Goal: Task Accomplishment & Management: Use online tool/utility

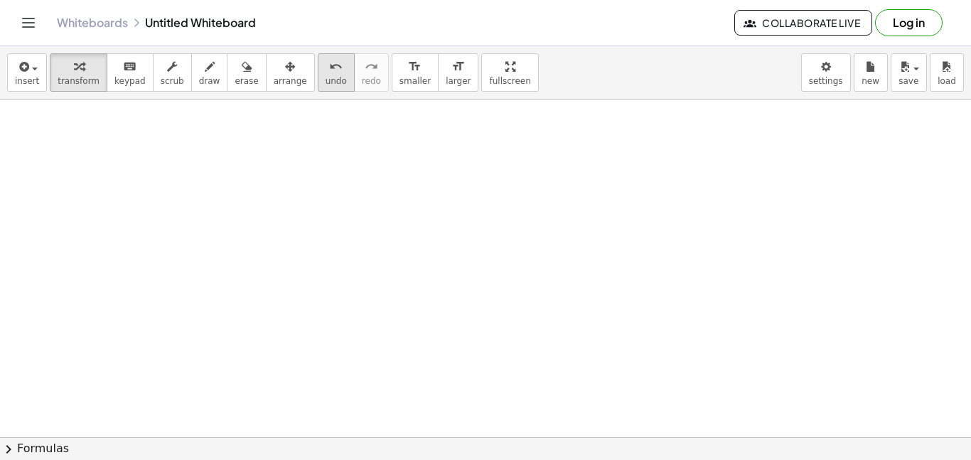
scroll to position [444, 0]
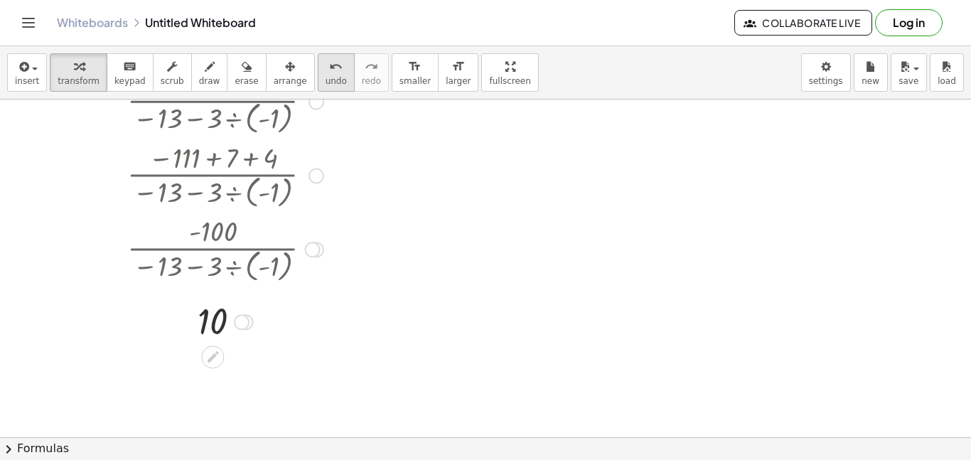
click at [318, 82] on button "undo undo" at bounding box center [336, 72] width 37 height 38
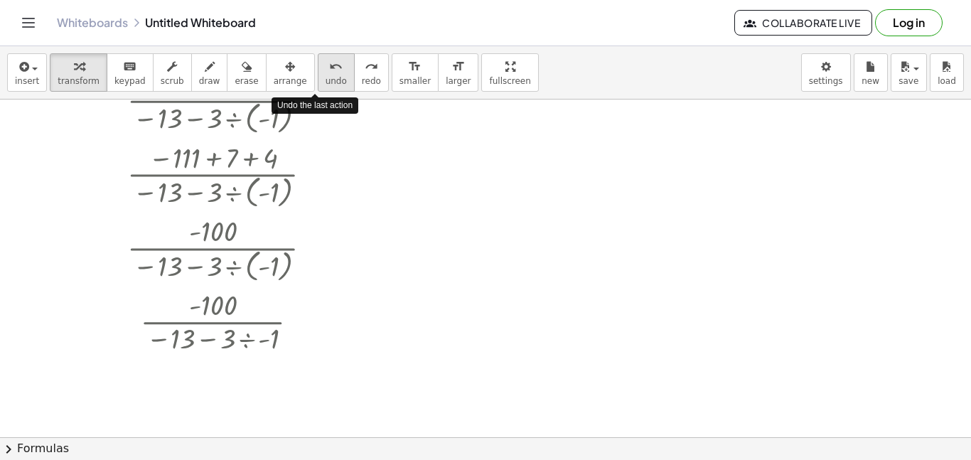
click at [318, 82] on button "undo undo" at bounding box center [336, 72] width 37 height 38
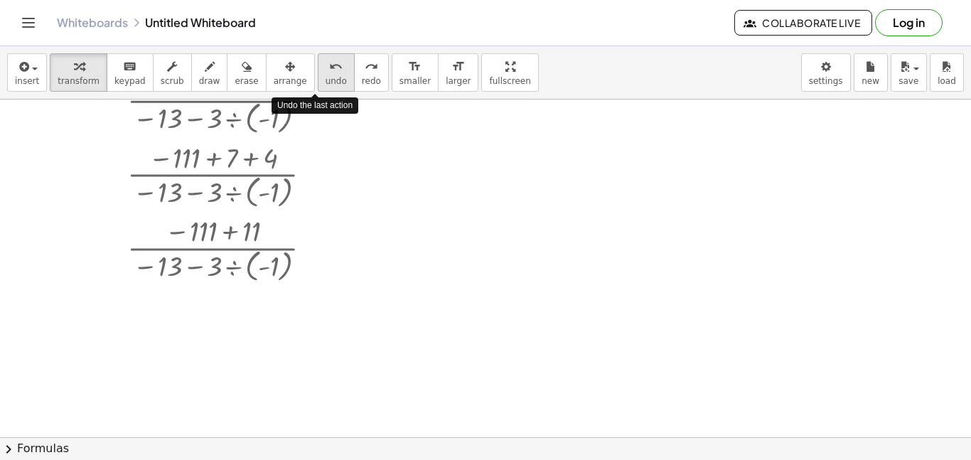
click at [318, 82] on button "undo undo" at bounding box center [336, 72] width 37 height 38
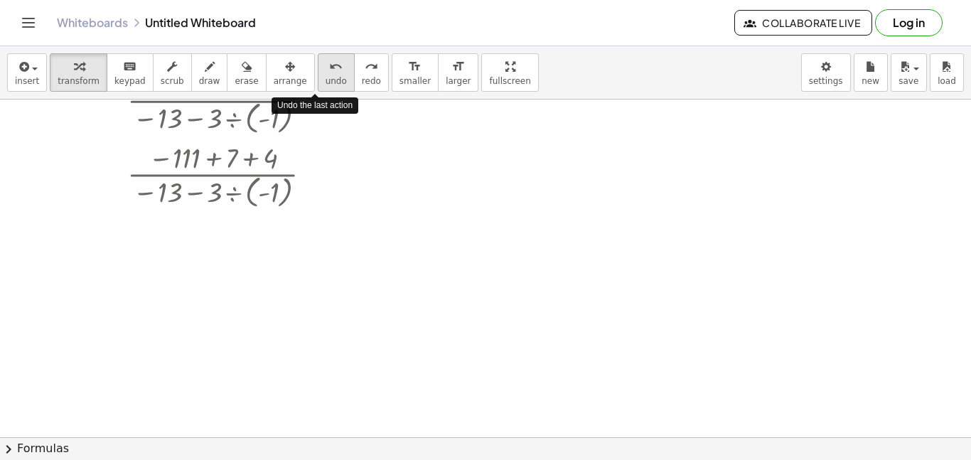
click at [318, 82] on button "undo undo" at bounding box center [336, 72] width 37 height 38
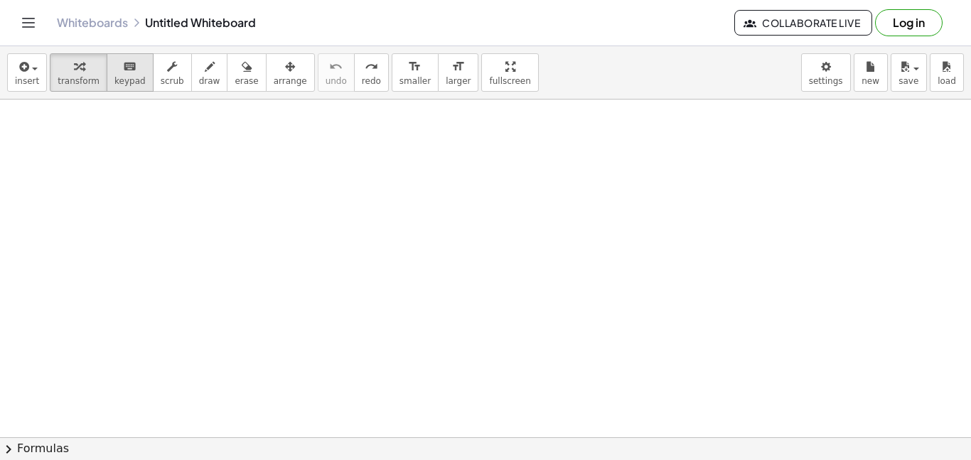
scroll to position [365, 0]
click at [25, 75] on icon "button" at bounding box center [22, 66] width 13 height 17
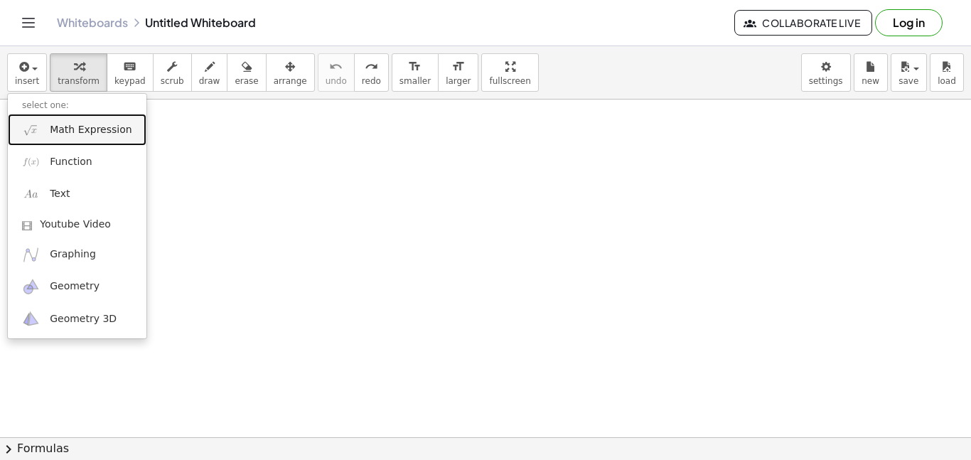
click at [83, 123] on span "Math Expression" at bounding box center [91, 130] width 82 height 14
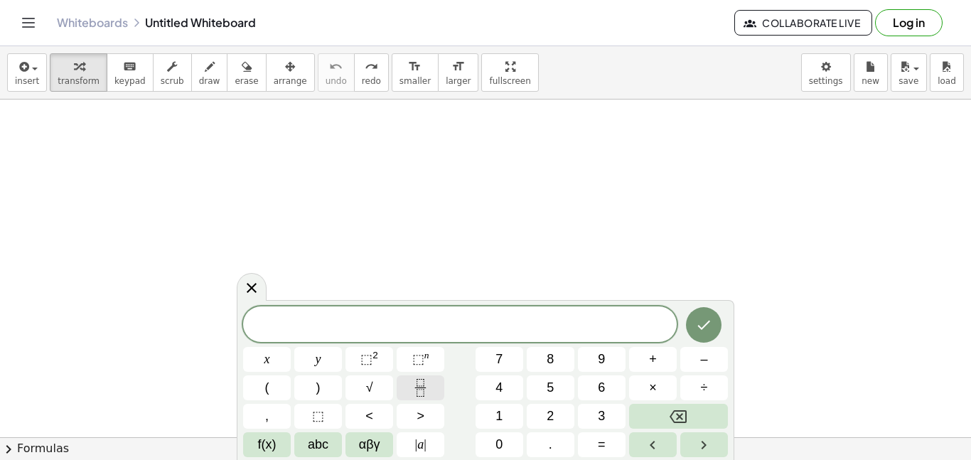
click at [419, 390] on icon "Fraction" at bounding box center [421, 388] width 18 height 18
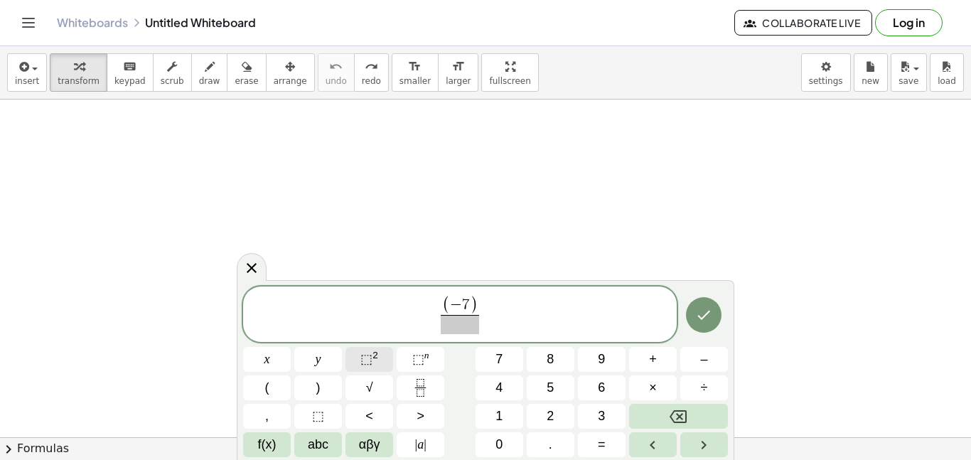
click at [376, 363] on span "⬚ 2" at bounding box center [369, 359] width 18 height 19
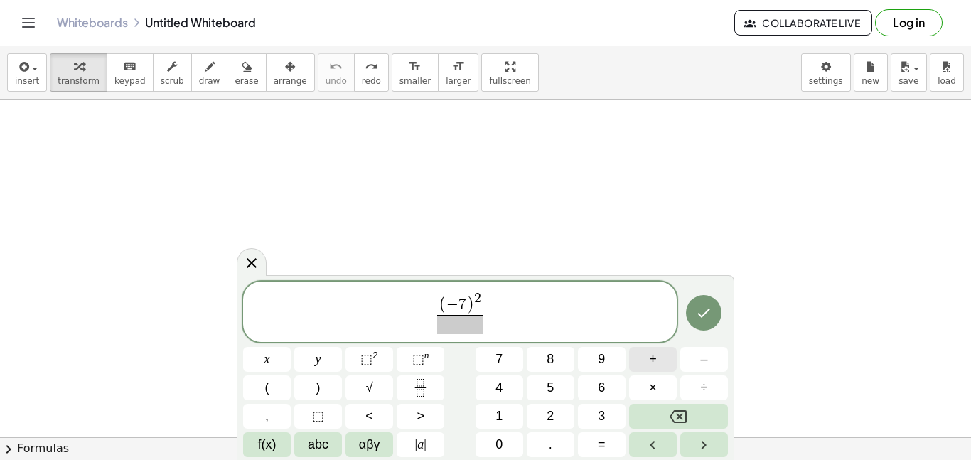
click at [638, 365] on button "+" at bounding box center [653, 359] width 48 height 25
click at [413, 441] on button "| a |" at bounding box center [421, 444] width 48 height 25
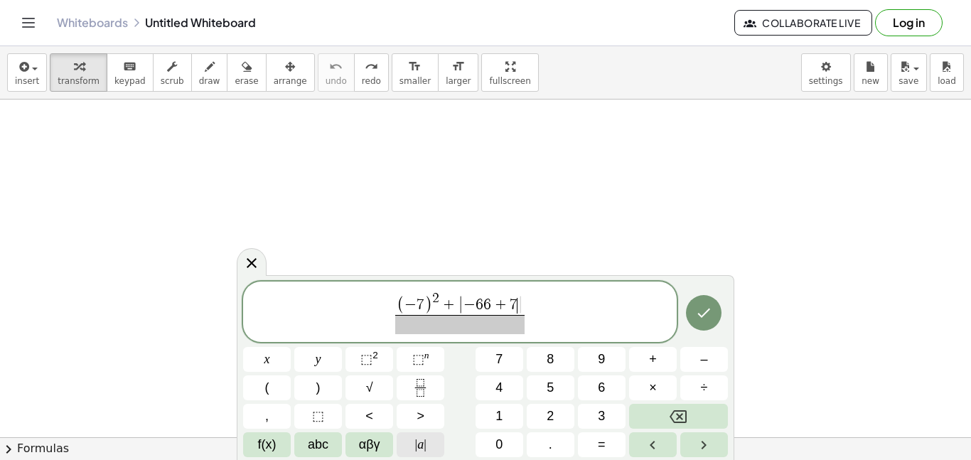
click at [434, 439] on button "| a |" at bounding box center [421, 444] width 48 height 25
click at [416, 322] on span at bounding box center [460, 324] width 166 height 19
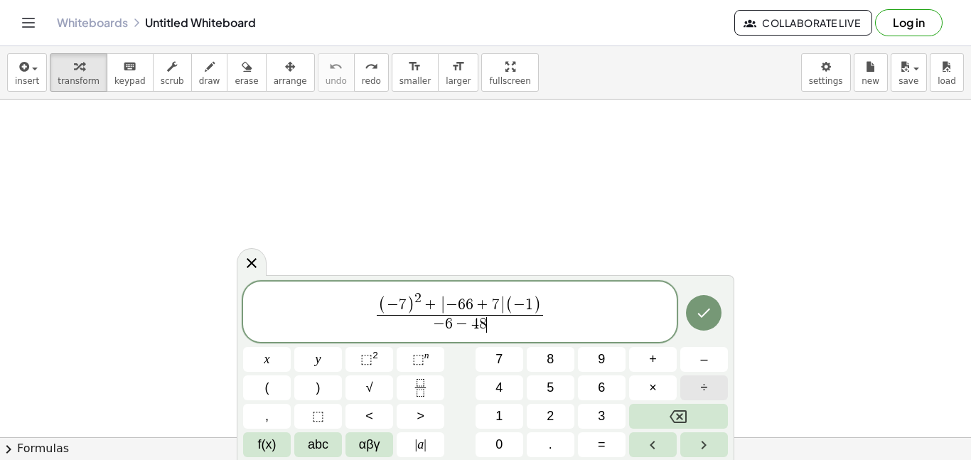
click at [703, 383] on span "÷" at bounding box center [704, 387] width 7 height 19
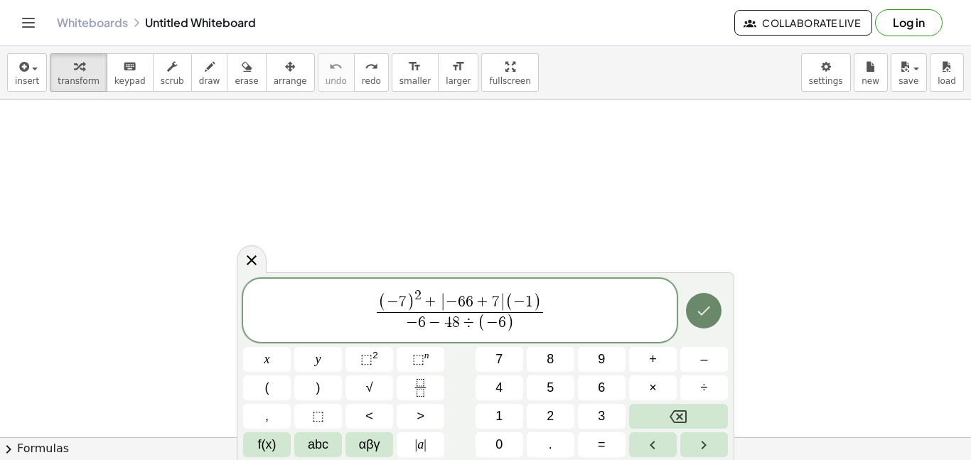
click at [698, 323] on button "Done" at bounding box center [704, 311] width 36 height 36
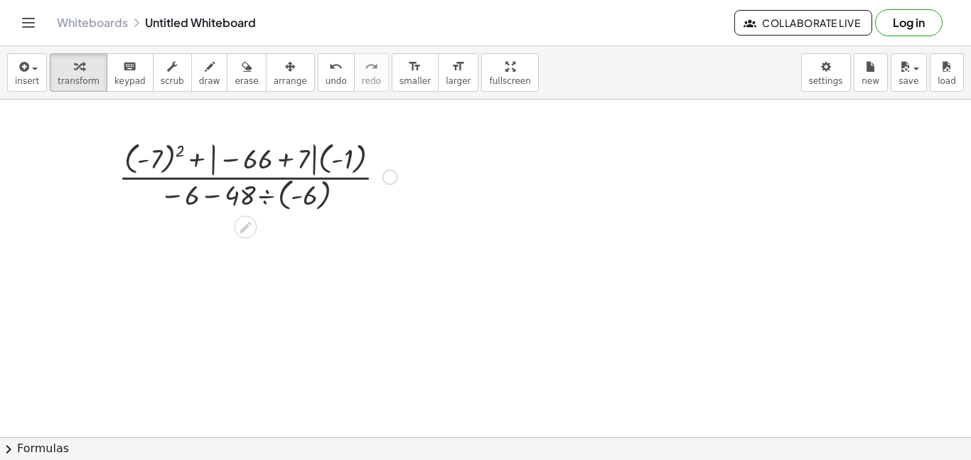
click at [207, 166] on div at bounding box center [258, 175] width 293 height 77
click at [255, 193] on div at bounding box center [258, 175] width 293 height 77
click at [284, 195] on div at bounding box center [258, 175] width 293 height 92
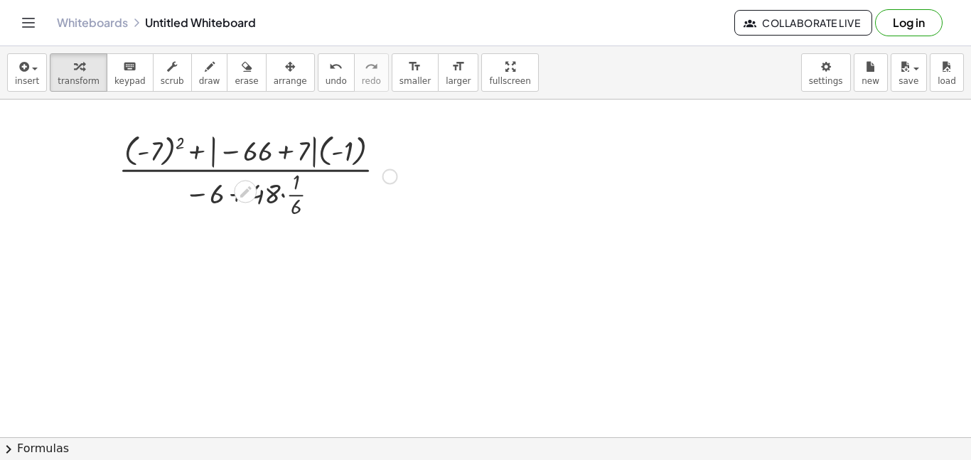
click at [284, 195] on div at bounding box center [258, 175] width 293 height 92
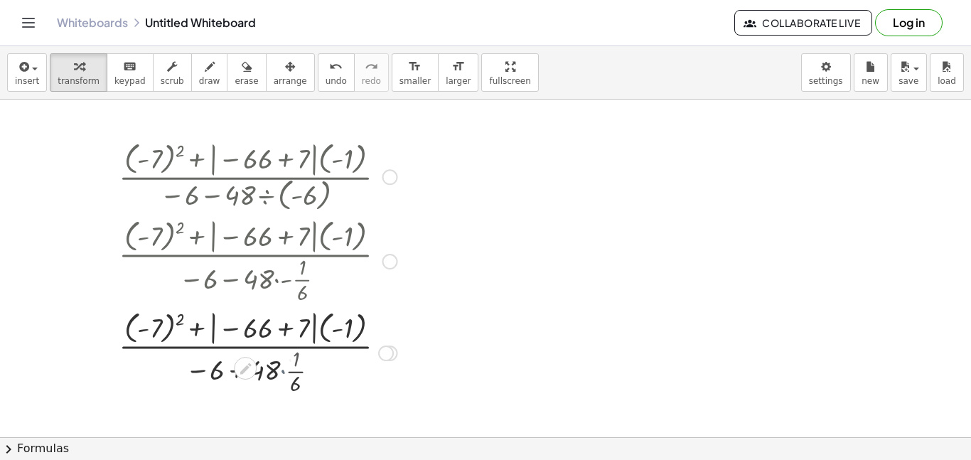
click at [281, 195] on div at bounding box center [258, 175] width 293 height 77
click at [279, 360] on div at bounding box center [258, 352] width 293 height 92
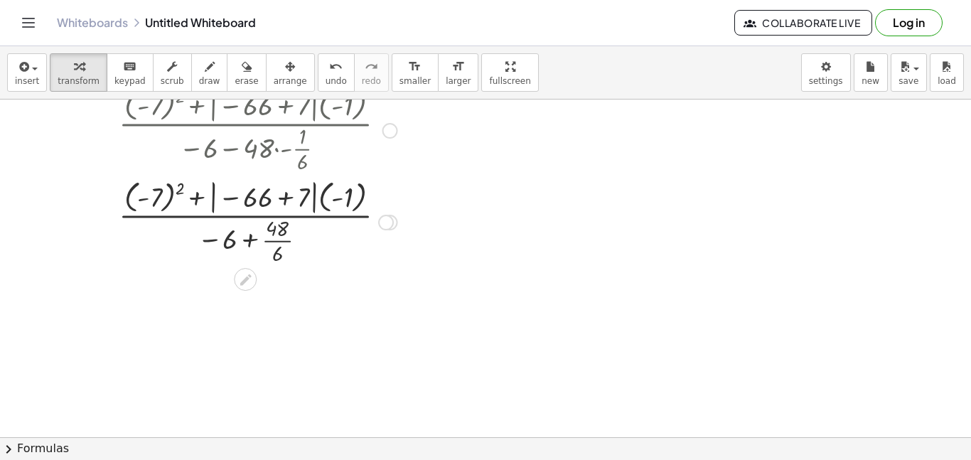
scroll to position [506, 0]
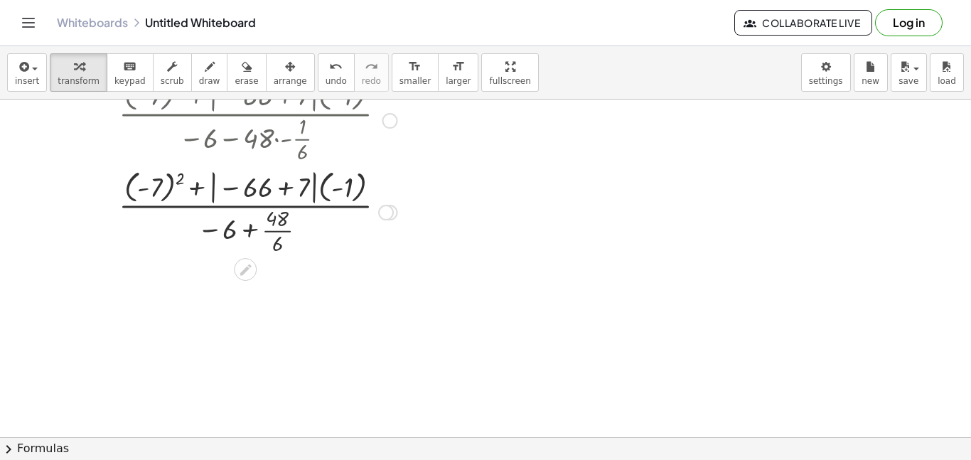
click at [154, 186] on div at bounding box center [258, 212] width 293 height 92
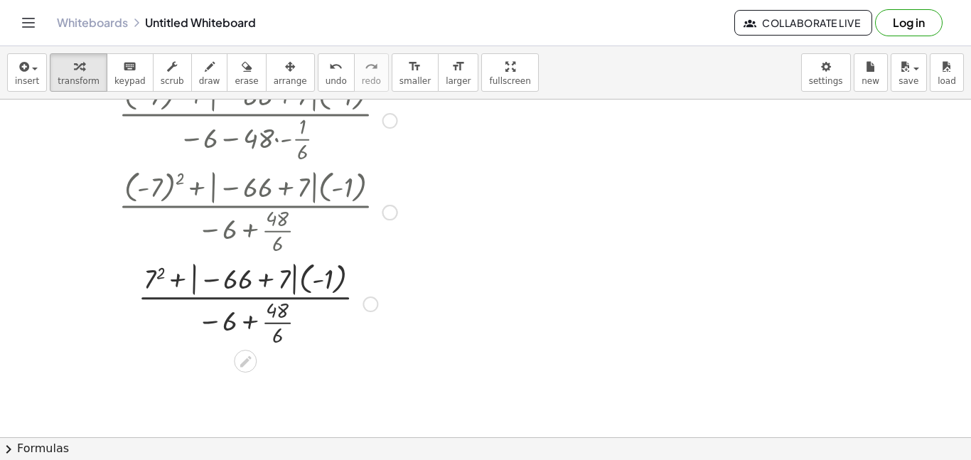
click at [151, 290] on div at bounding box center [258, 303] width 293 height 92
click at [250, 289] on div at bounding box center [258, 303] width 293 height 92
click at [314, 277] on div at bounding box center [258, 303] width 293 height 92
click at [311, 284] on div at bounding box center [258, 302] width 293 height 91
click at [290, 279] on div at bounding box center [258, 302] width 293 height 91
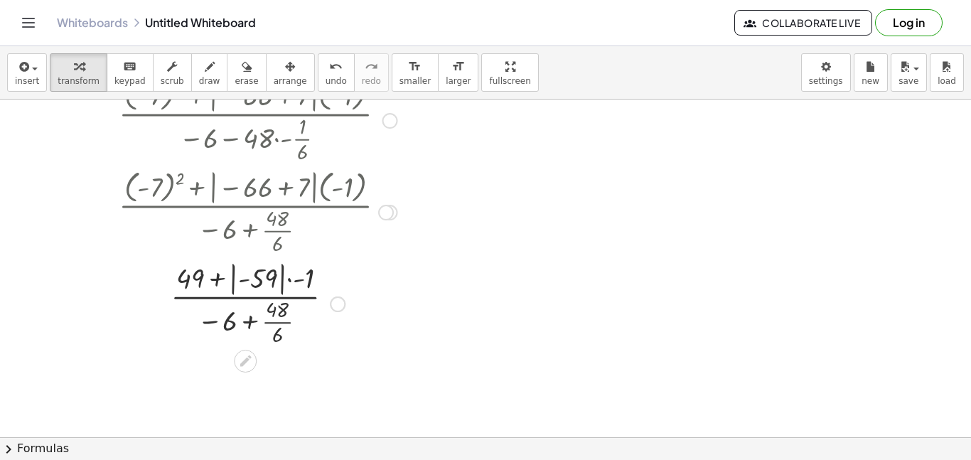
click at [263, 315] on div at bounding box center [258, 302] width 293 height 91
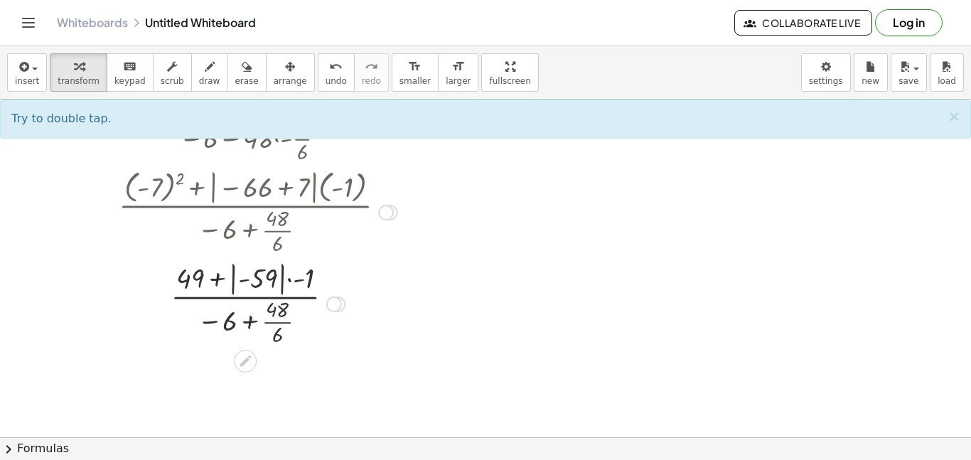
click at [237, 269] on div at bounding box center [258, 302] width 293 height 91
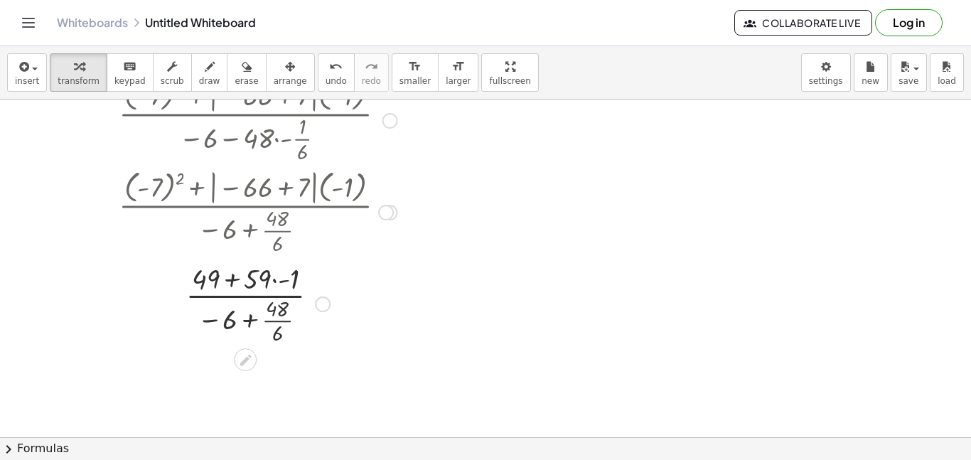
click at [218, 275] on div at bounding box center [258, 303] width 293 height 88
click at [261, 274] on div at bounding box center [258, 303] width 293 height 88
click at [274, 280] on div at bounding box center [258, 303] width 293 height 88
click at [275, 317] on div at bounding box center [258, 303] width 293 height 88
click at [225, 317] on div at bounding box center [258, 321] width 293 height 71
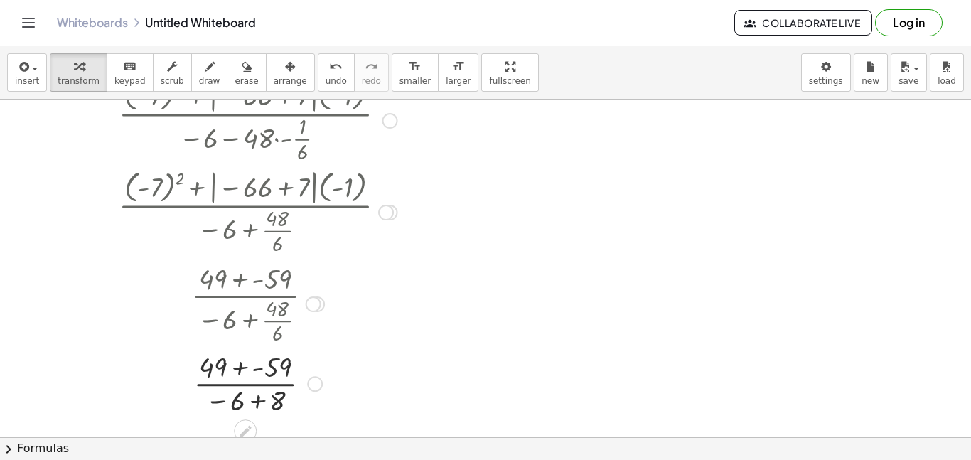
click at [257, 399] on div at bounding box center [258, 382] width 293 height 71
click at [234, 398] on div at bounding box center [245, 398] width 23 height 23
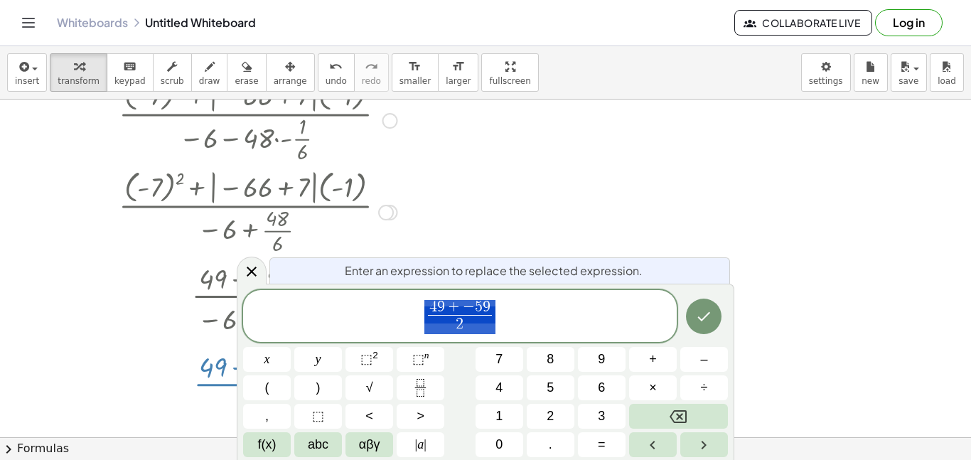
click at [192, 375] on div at bounding box center [258, 382] width 293 height 71
click at [252, 277] on icon at bounding box center [251, 271] width 17 height 17
click at [252, 275] on div at bounding box center [257, 303] width 296 height 88
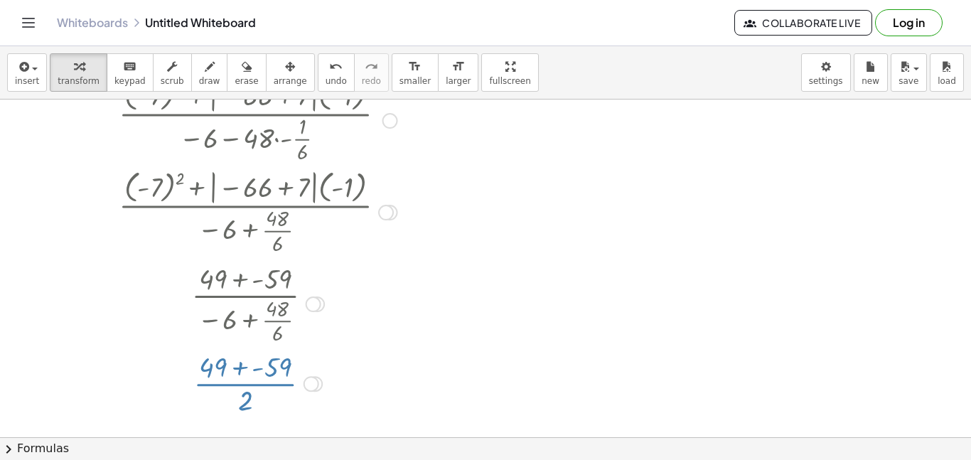
click at [252, 275] on div at bounding box center [257, 303] width 296 height 88
click at [239, 372] on div at bounding box center [258, 382] width 293 height 71
click at [244, 390] on div at bounding box center [258, 382] width 293 height 71
click at [243, 375] on div at bounding box center [258, 382] width 293 height 71
click at [242, 377] on div at bounding box center [258, 382] width 293 height 71
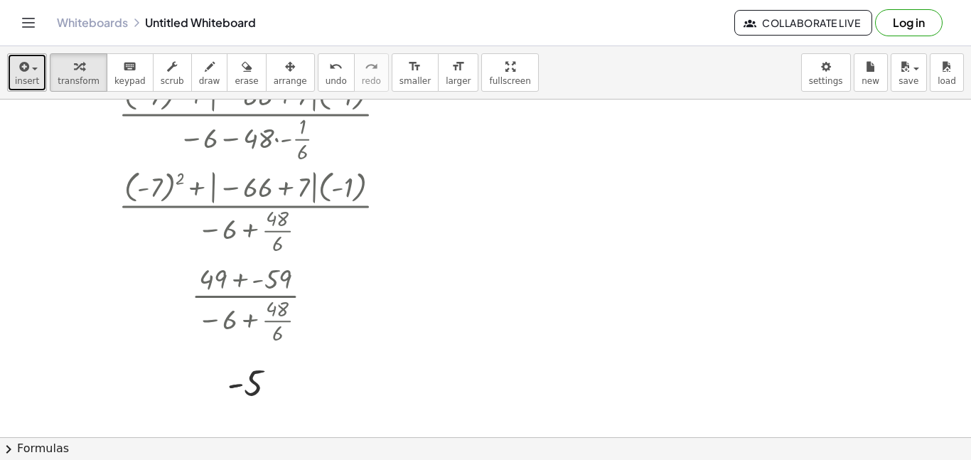
click at [31, 63] on div "button" at bounding box center [27, 66] width 24 height 17
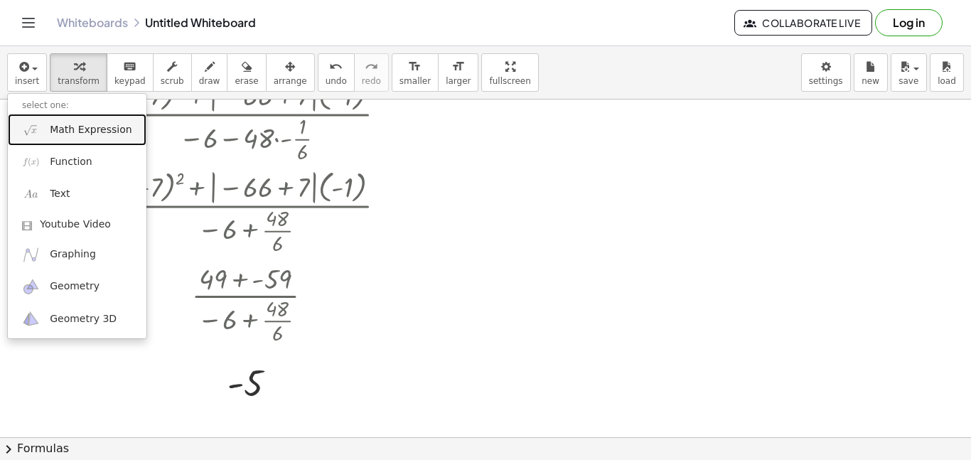
click at [90, 125] on span "Math Expression" at bounding box center [91, 130] width 82 height 14
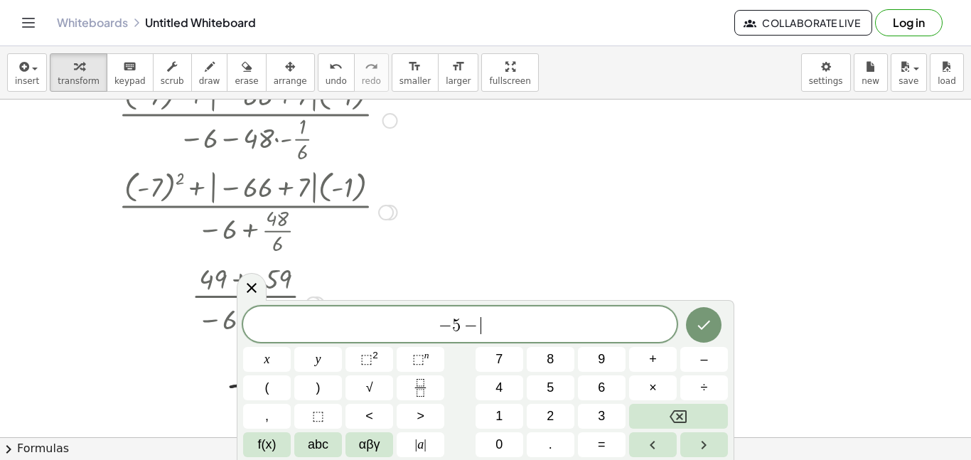
scroll to position [16, 0]
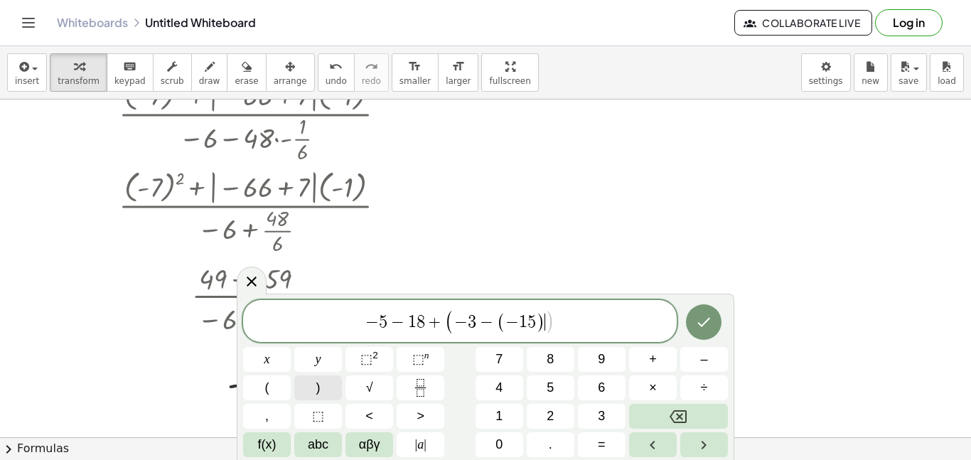
click at [321, 380] on button ")" at bounding box center [318, 387] width 48 height 25
click at [653, 365] on span "+" at bounding box center [653, 359] width 8 height 19
click at [410, 441] on button "| a |" at bounding box center [421, 444] width 48 height 25
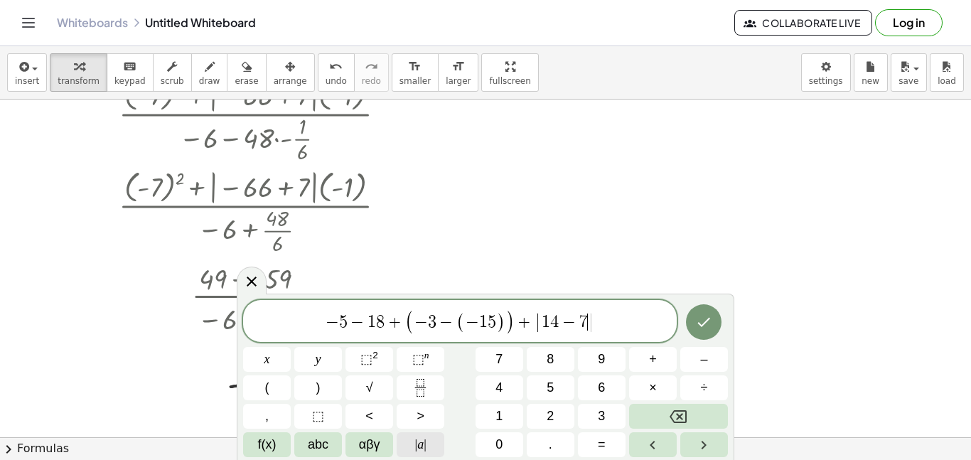
click at [427, 448] on button "| a |" at bounding box center [421, 444] width 48 height 25
click at [699, 317] on icon "Done" at bounding box center [703, 322] width 17 height 17
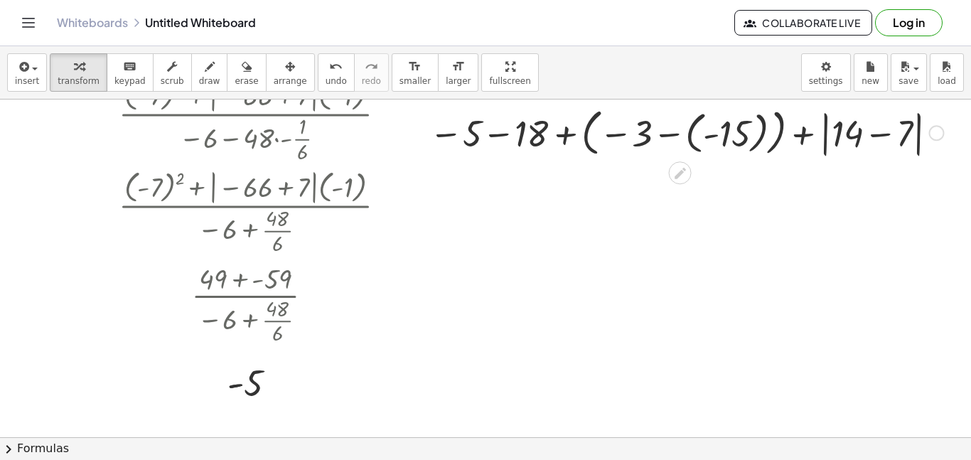
click at [772, 127] on div at bounding box center [686, 132] width 528 height 58
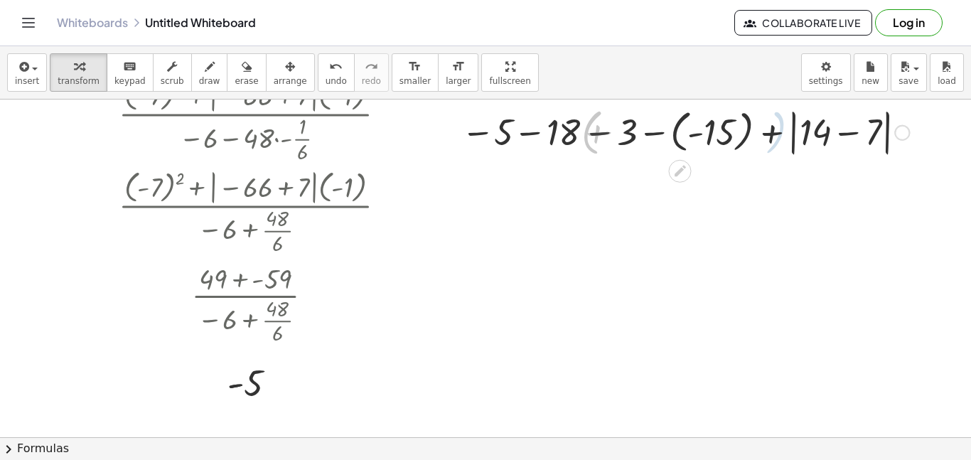
click at [736, 134] on div at bounding box center [686, 132] width 460 height 54
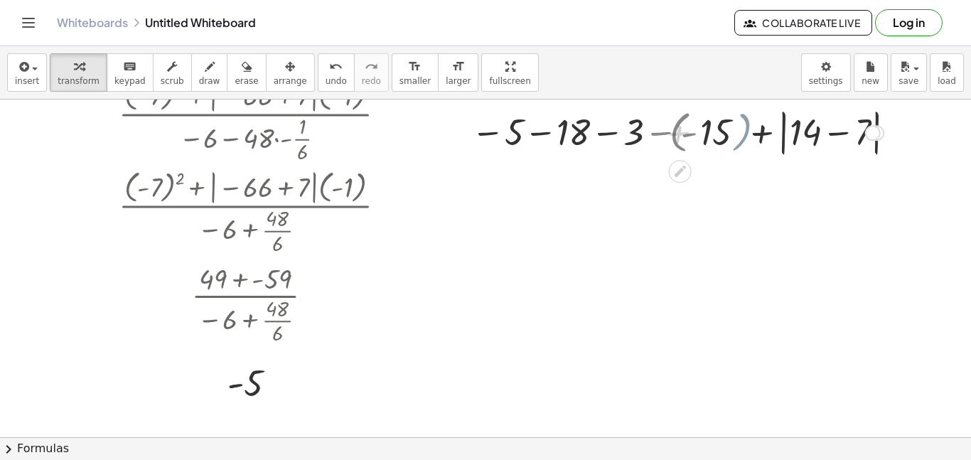
click at [736, 134] on div at bounding box center [686, 132] width 528 height 54
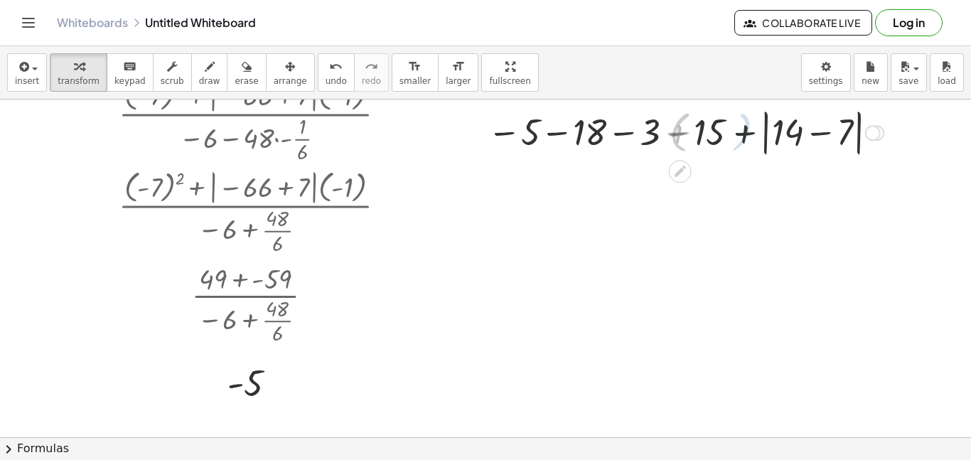
click at [739, 143] on div at bounding box center [686, 132] width 528 height 54
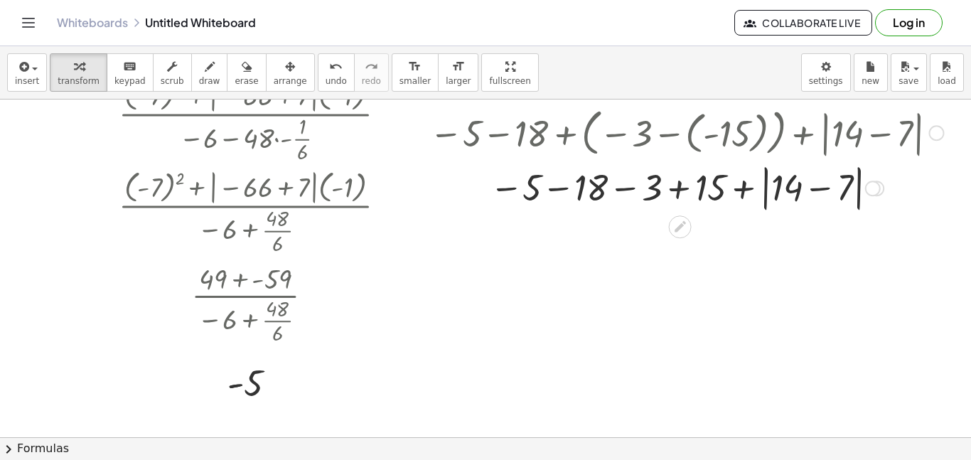
click at [740, 141] on div at bounding box center [686, 132] width 528 height 58
click at [732, 213] on div at bounding box center [686, 188] width 528 height 54
click at [805, 178] on div at bounding box center [686, 188] width 528 height 54
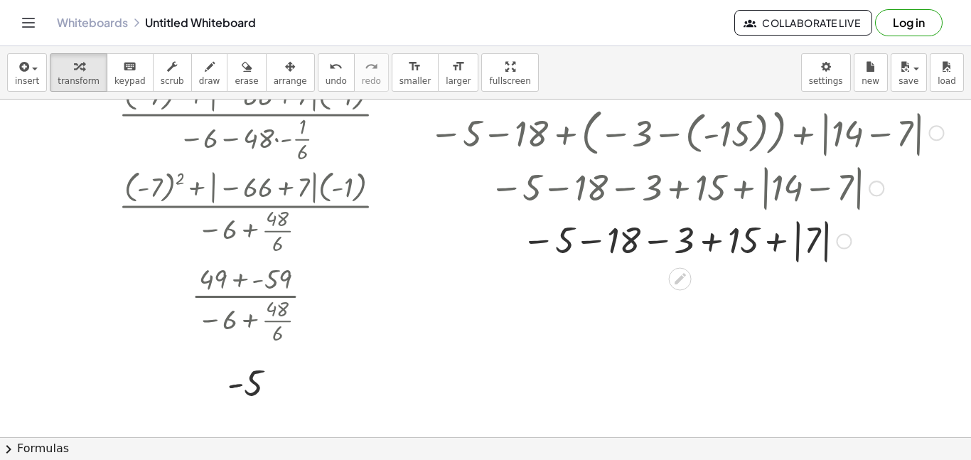
click at [772, 198] on div at bounding box center [687, 188] width 594 height 54
click at [751, 220] on div at bounding box center [686, 240] width 528 height 52
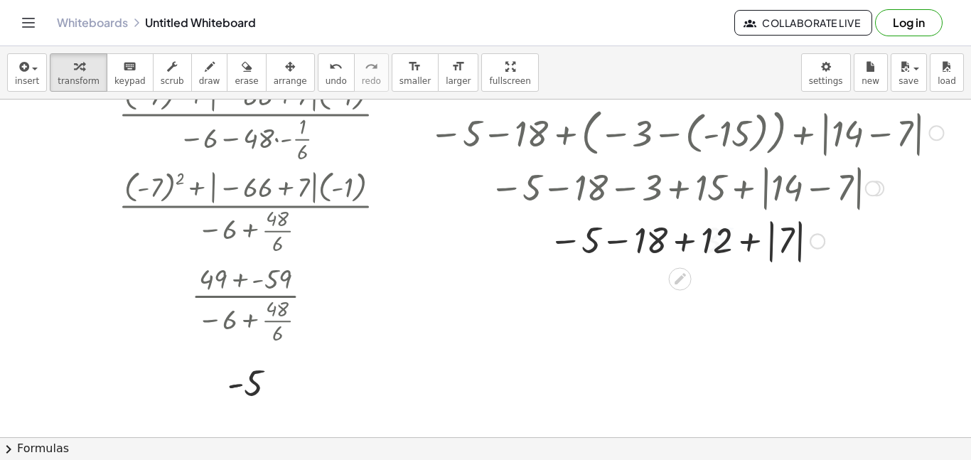
click at [744, 237] on div at bounding box center [686, 240] width 528 height 52
click at [667, 240] on div at bounding box center [686, 240] width 528 height 52
click at [620, 238] on div at bounding box center [686, 240] width 528 height 52
click at [690, 249] on div at bounding box center [686, 240] width 528 height 52
click at [692, 249] on div at bounding box center [686, 240] width 528 height 52
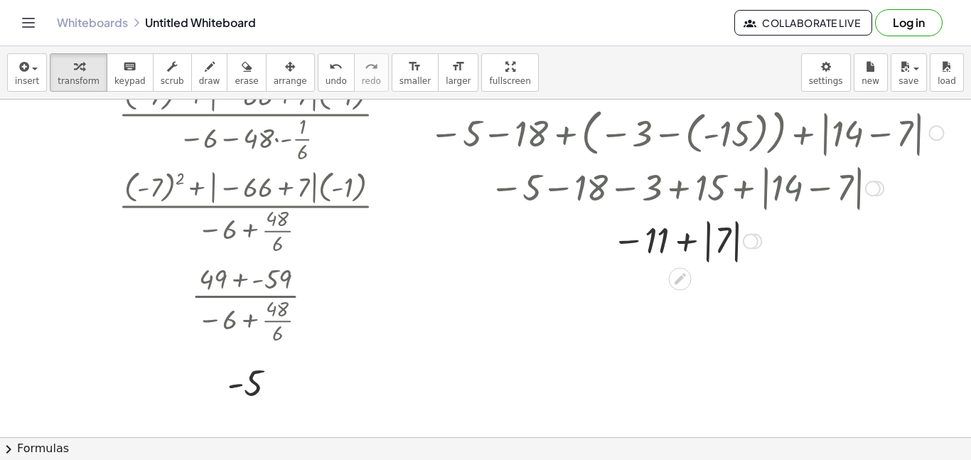
click at [708, 244] on div at bounding box center [686, 240] width 528 height 52
click at [710, 246] on div at bounding box center [686, 240] width 552 height 52
click at [688, 288] on div at bounding box center [686, 289] width 528 height 47
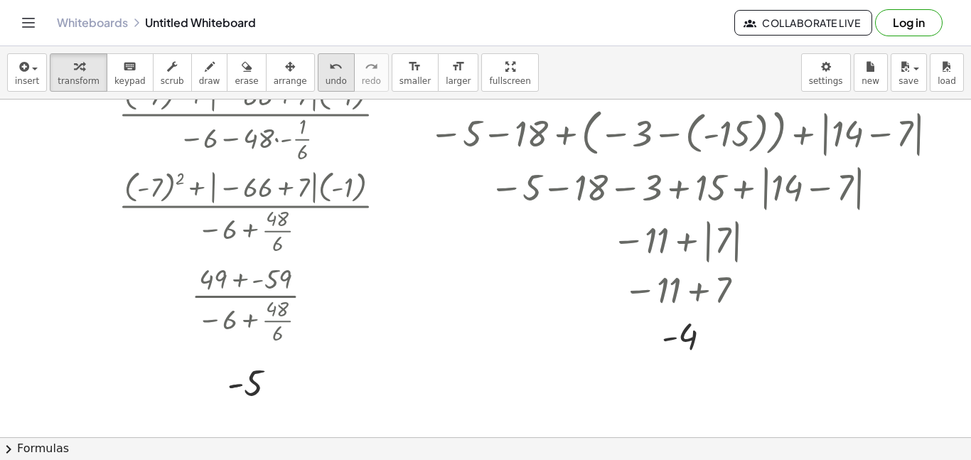
click at [329, 68] on icon "undo" at bounding box center [336, 66] width 14 height 17
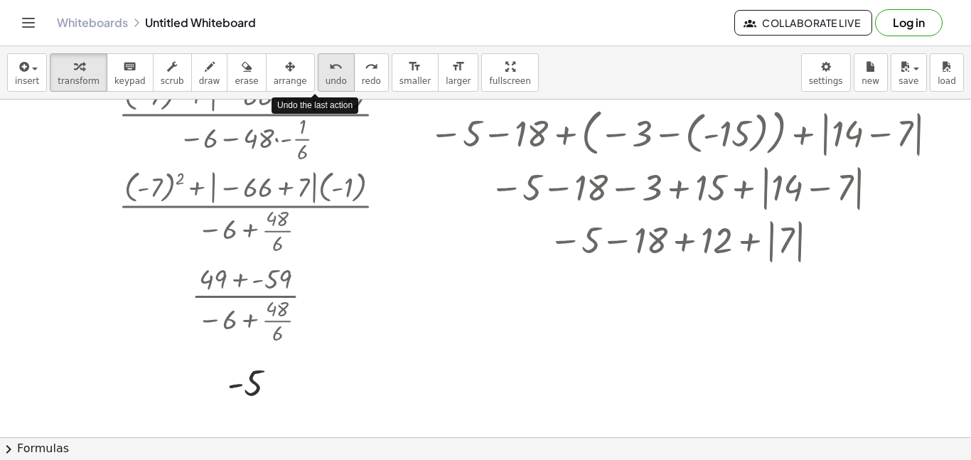
click at [329, 68] on icon "undo" at bounding box center [336, 66] width 14 height 17
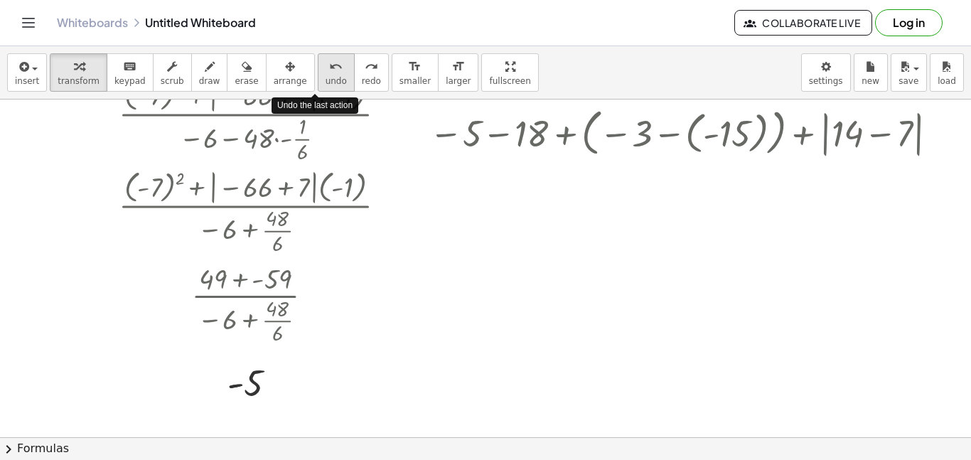
click at [329, 68] on icon "undo" at bounding box center [336, 66] width 14 height 17
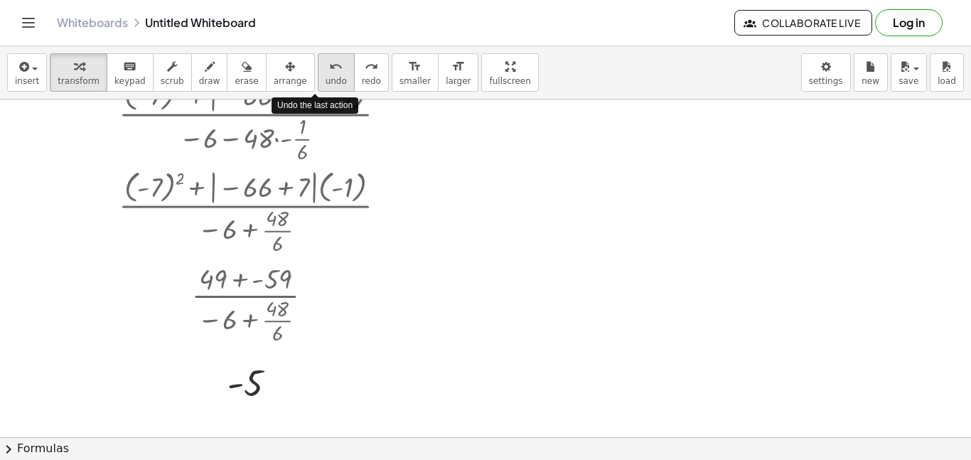
click at [329, 68] on icon "undo" at bounding box center [336, 66] width 14 height 17
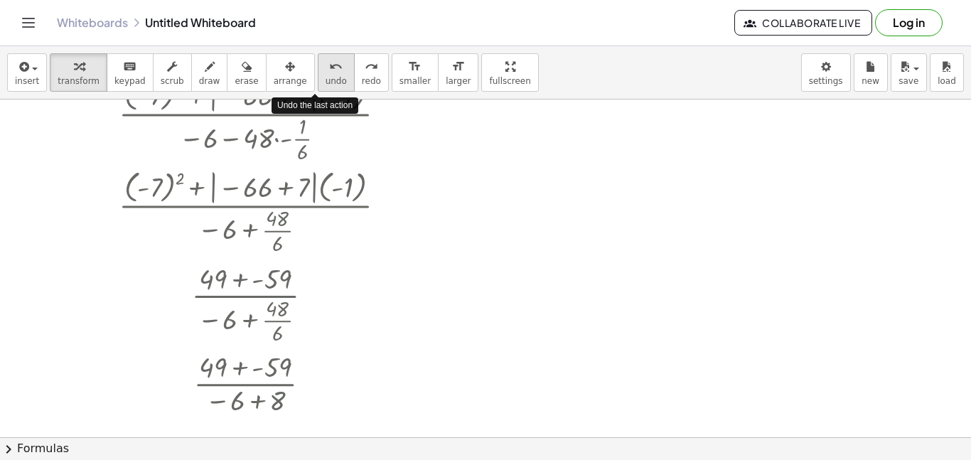
click at [329, 68] on icon "undo" at bounding box center [336, 66] width 14 height 17
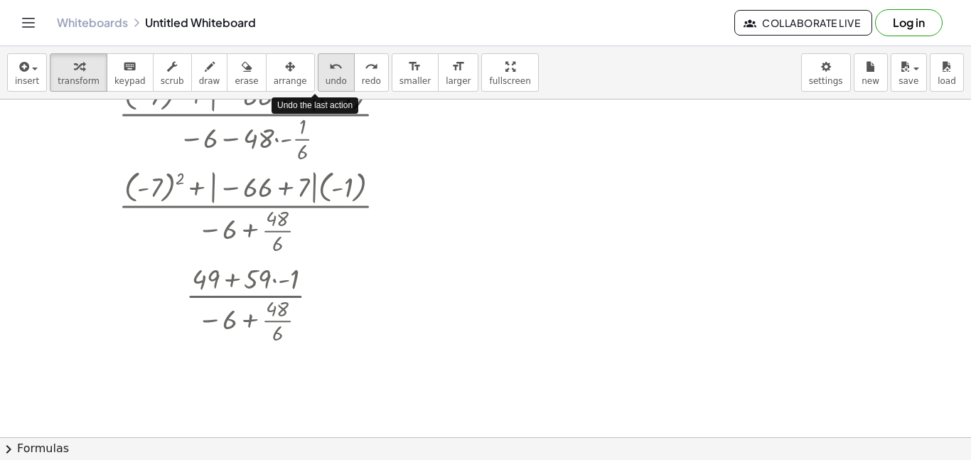
click at [329, 68] on icon "undo" at bounding box center [336, 66] width 14 height 17
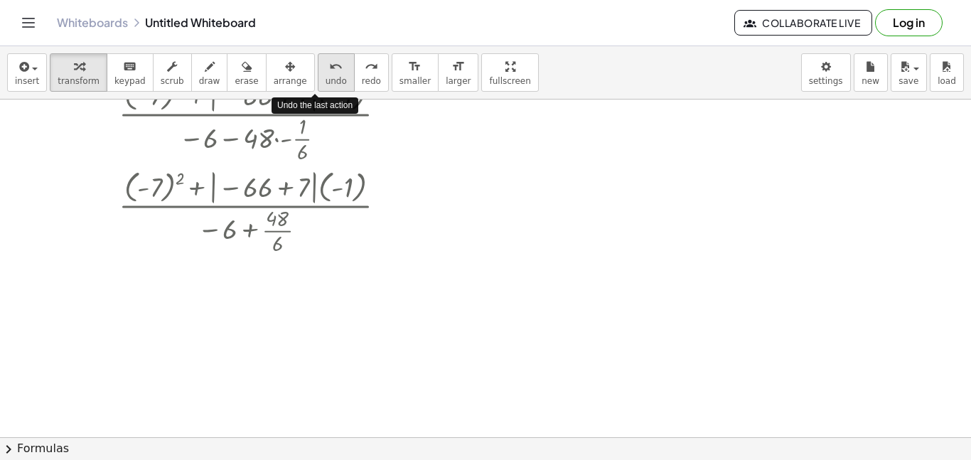
click at [329, 68] on icon "undo" at bounding box center [336, 66] width 14 height 17
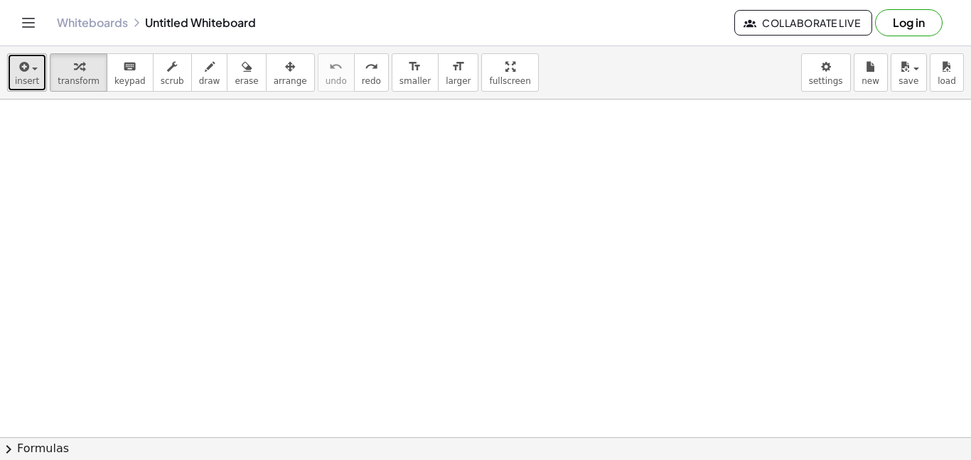
click at [38, 75] on button "insert" at bounding box center [27, 72] width 40 height 38
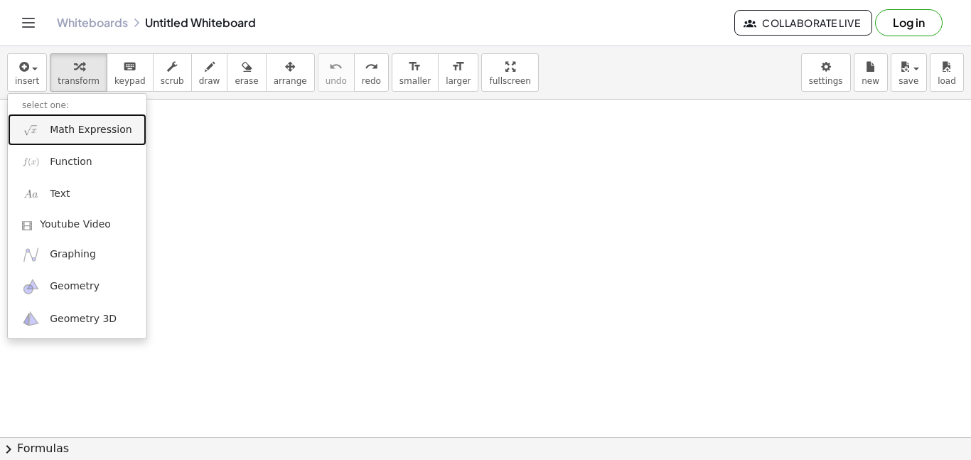
click at [100, 135] on span "Math Expression" at bounding box center [91, 130] width 82 height 14
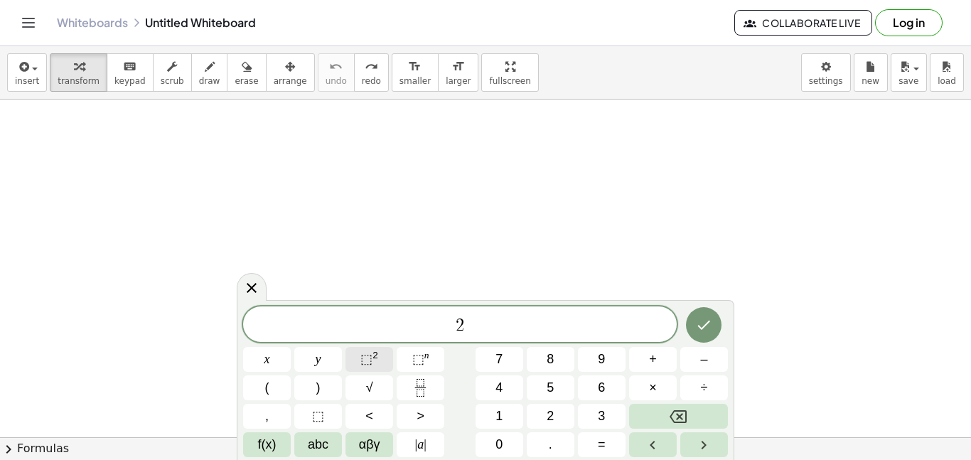
click at [357, 363] on button "⬚ 2" at bounding box center [369, 359] width 48 height 25
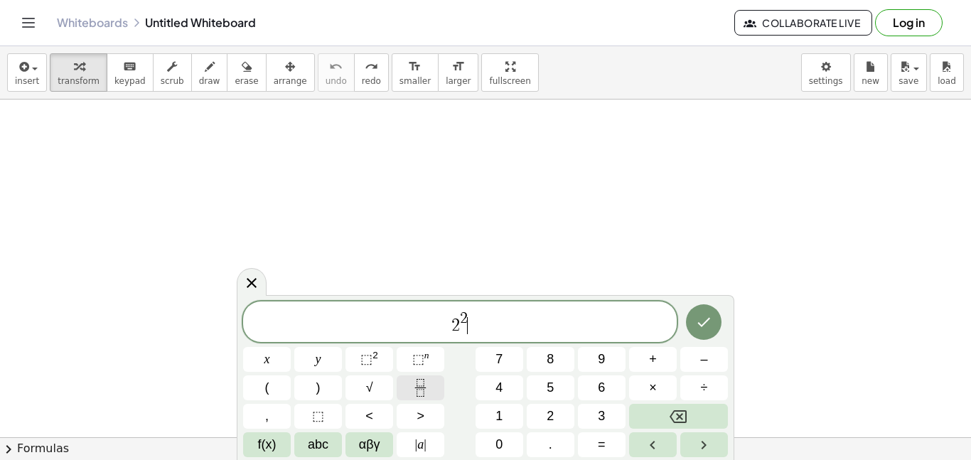
click at [417, 396] on icon "Fraction" at bounding box center [420, 392] width 7 height 7
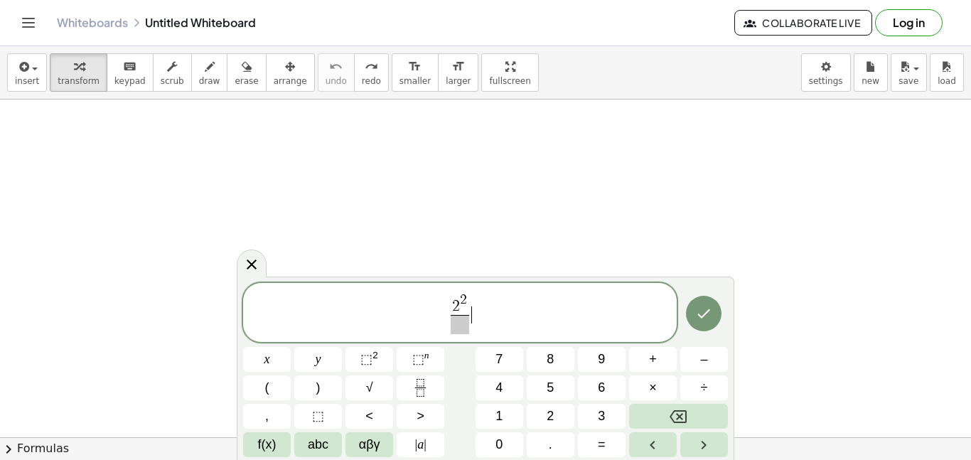
click at [495, 300] on span "2 2 ​ ​" at bounding box center [460, 313] width 434 height 44
click at [477, 295] on span "2 2 ​ ​" at bounding box center [460, 313] width 434 height 44
click at [464, 299] on span "2" at bounding box center [463, 300] width 7 height 14
click at [440, 324] on span at bounding box center [460, 324] width 78 height 19
click at [688, 383] on button "÷" at bounding box center [704, 387] width 48 height 25
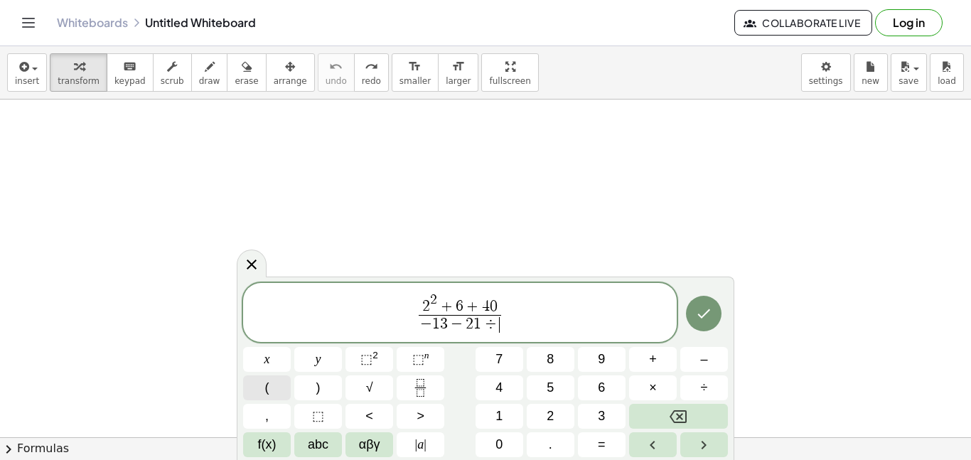
click at [274, 383] on button "(" at bounding box center [267, 387] width 48 height 25
click at [695, 318] on icon "Done" at bounding box center [703, 312] width 17 height 17
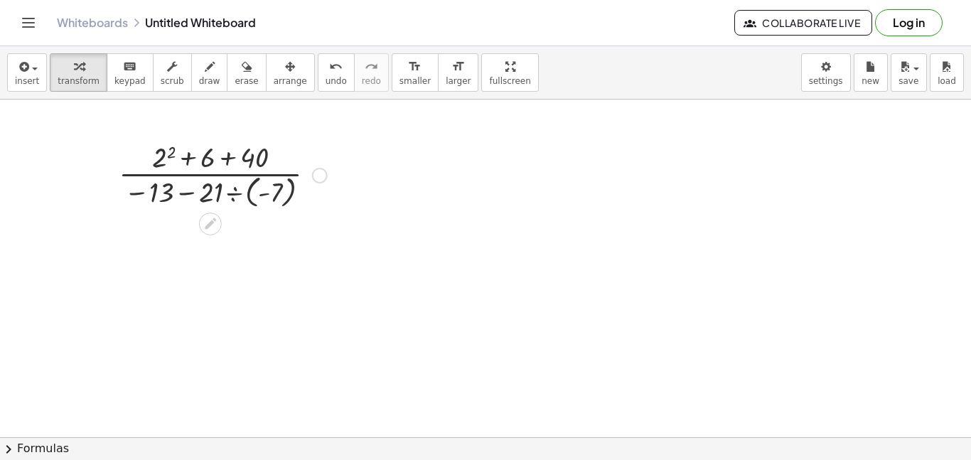
click at [171, 143] on div at bounding box center [223, 174] width 223 height 74
click at [170, 161] on div at bounding box center [223, 174] width 223 height 74
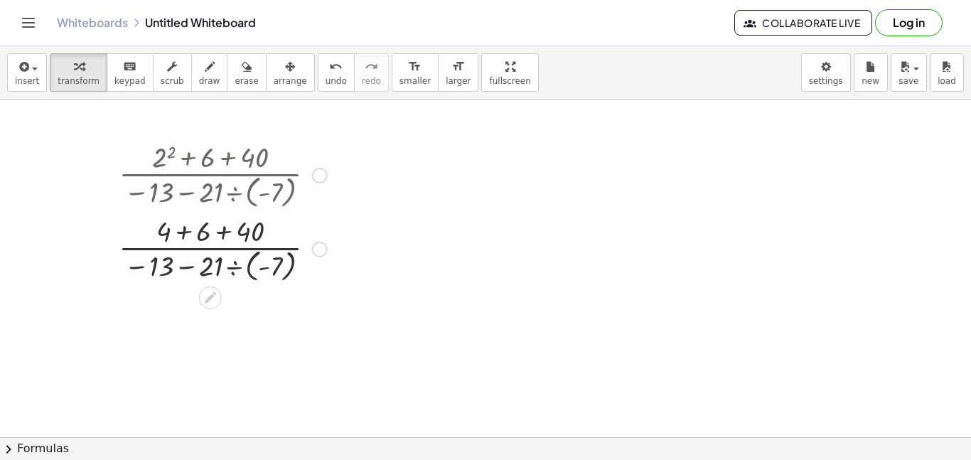
click at [275, 272] on div at bounding box center [223, 248] width 223 height 74
click at [250, 269] on div at bounding box center [223, 248] width 223 height 71
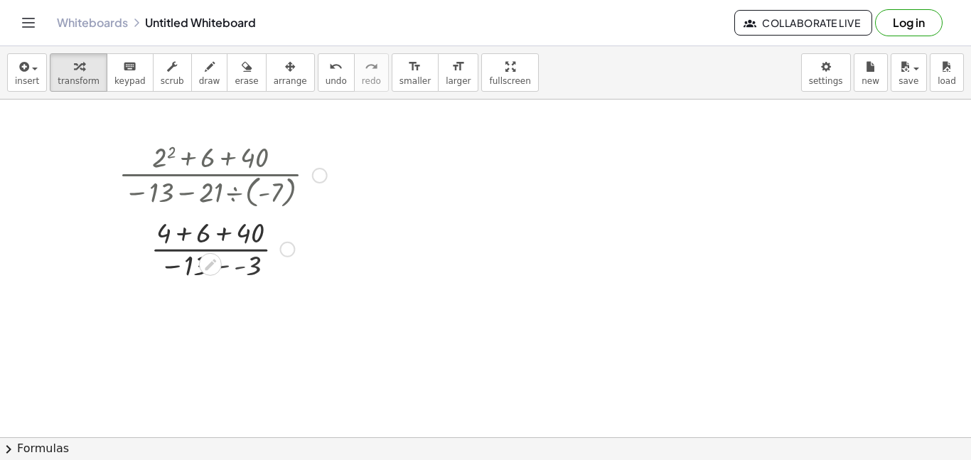
click at [250, 269] on div at bounding box center [223, 248] width 223 height 71
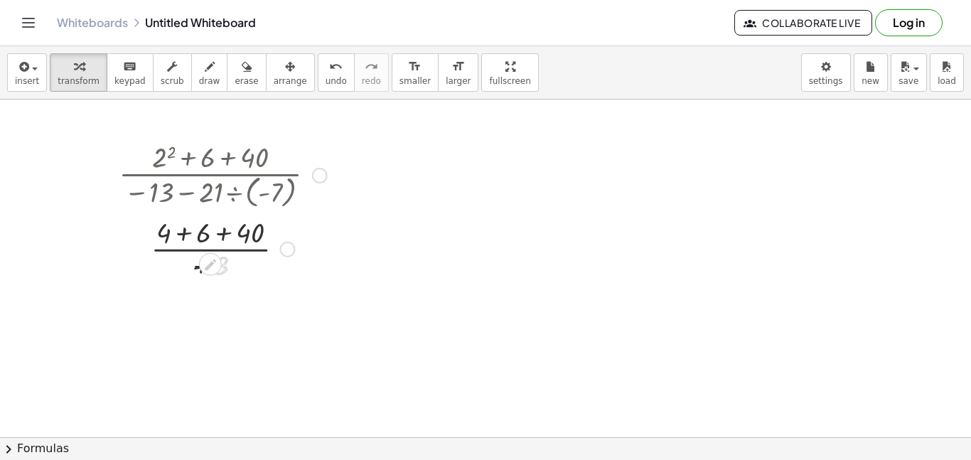
click at [250, 269] on div at bounding box center [223, 248] width 223 height 71
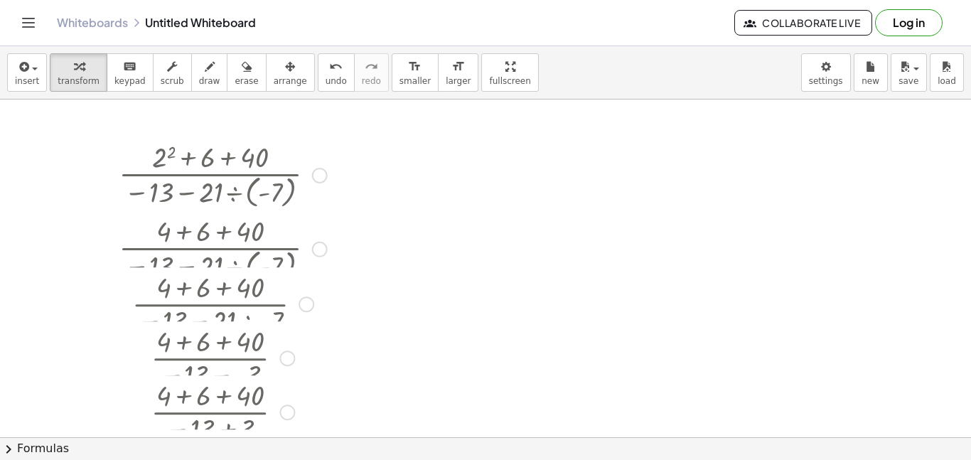
click at [210, 176] on div "· ( + 2 2 + 6 + 40 ) · ( − 13 − · 21 ÷ ( - 7 ) ) · ( + 4 + 6 + 40 ) · ( − 13 − …" at bounding box center [210, 176] width 0 height 0
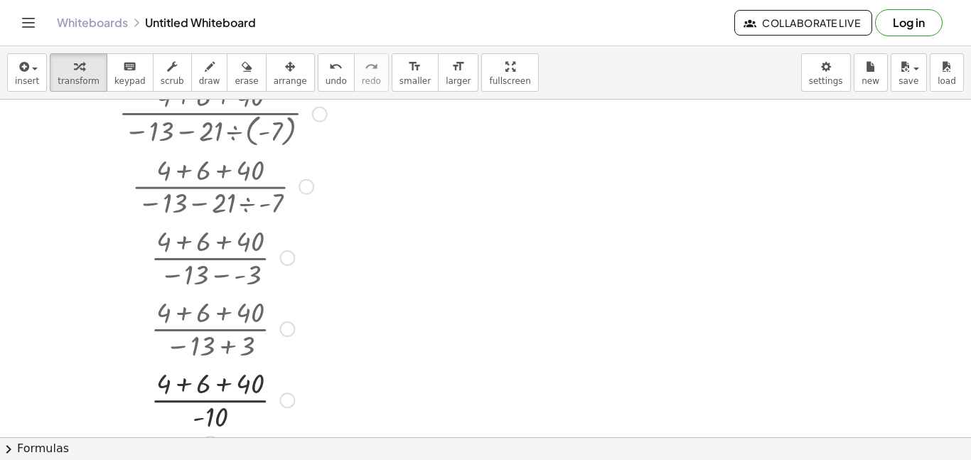
scroll to position [675, 0]
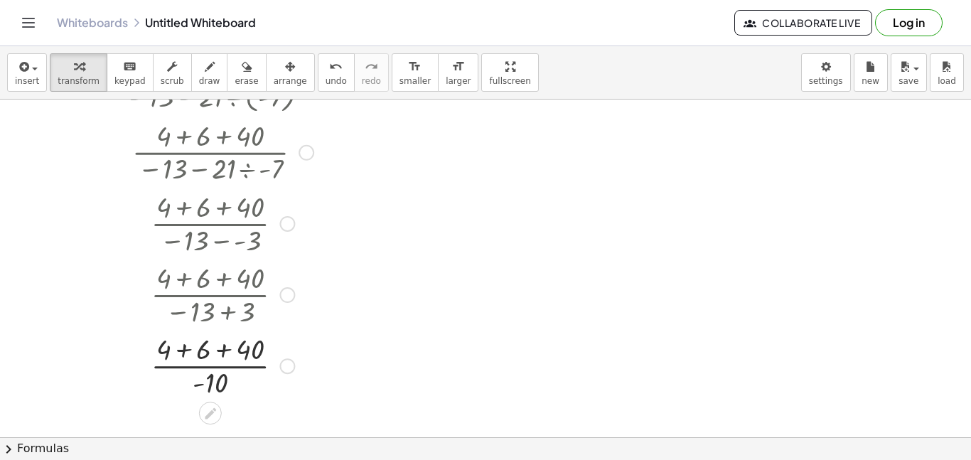
click at [200, 331] on div at bounding box center [223, 364] width 223 height 71
click at [209, 350] on div at bounding box center [223, 364] width 223 height 71
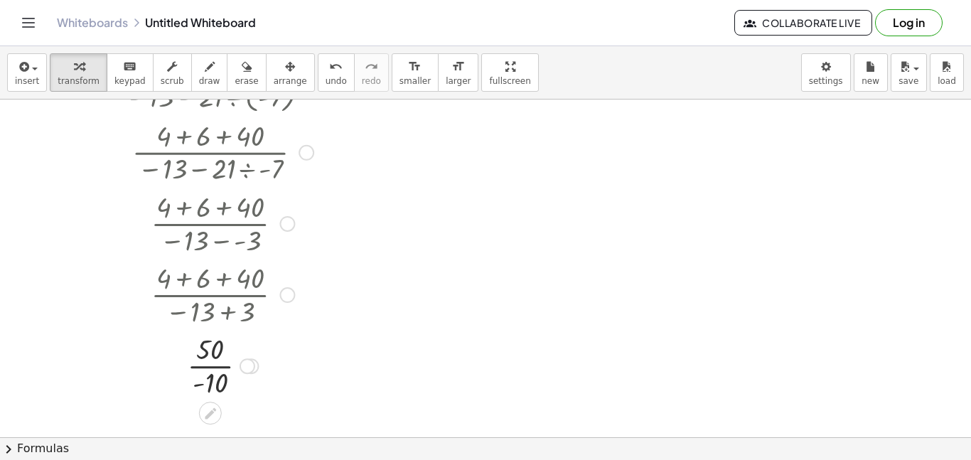
click at [215, 375] on div at bounding box center [223, 364] width 223 height 71
click at [23, 76] on span "insert" at bounding box center [27, 81] width 24 height 10
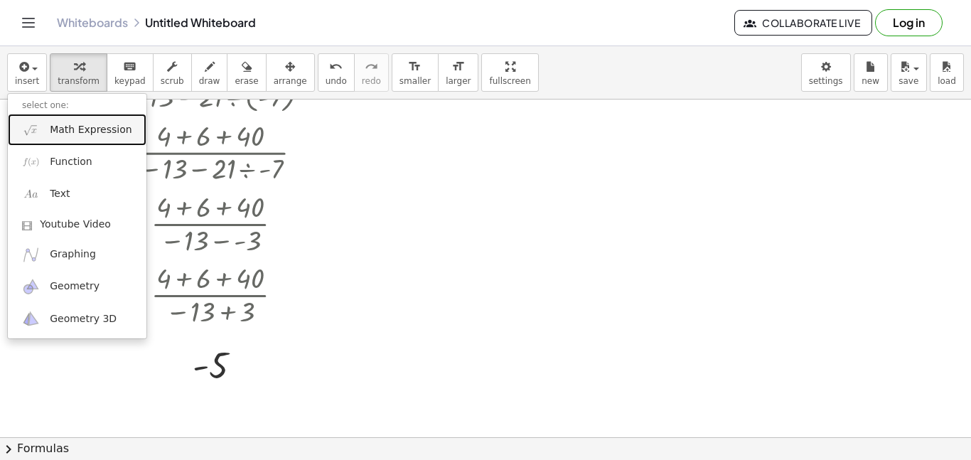
click at [47, 132] on link "Math Expression" at bounding box center [77, 130] width 139 height 32
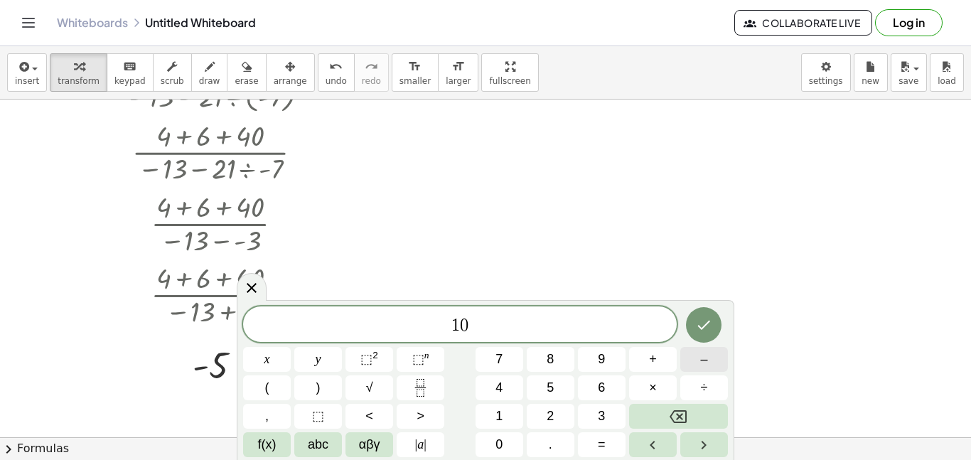
click at [692, 363] on button "–" at bounding box center [704, 359] width 48 height 25
click at [656, 413] on button "Backspace" at bounding box center [678, 416] width 99 height 25
click at [716, 395] on button "÷" at bounding box center [704, 387] width 48 height 25
click at [712, 365] on button "–" at bounding box center [704, 359] width 48 height 25
click at [505, 417] on button "1" at bounding box center [500, 416] width 48 height 25
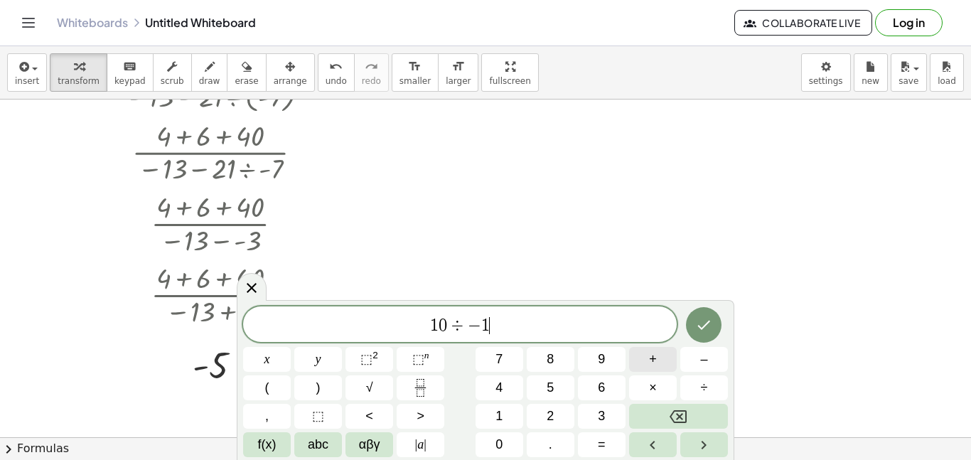
click at [636, 361] on button "+" at bounding box center [653, 359] width 48 height 25
click at [497, 366] on span "7" at bounding box center [498, 359] width 7 height 19
click at [377, 354] on sup "2" at bounding box center [376, 355] width 6 height 11
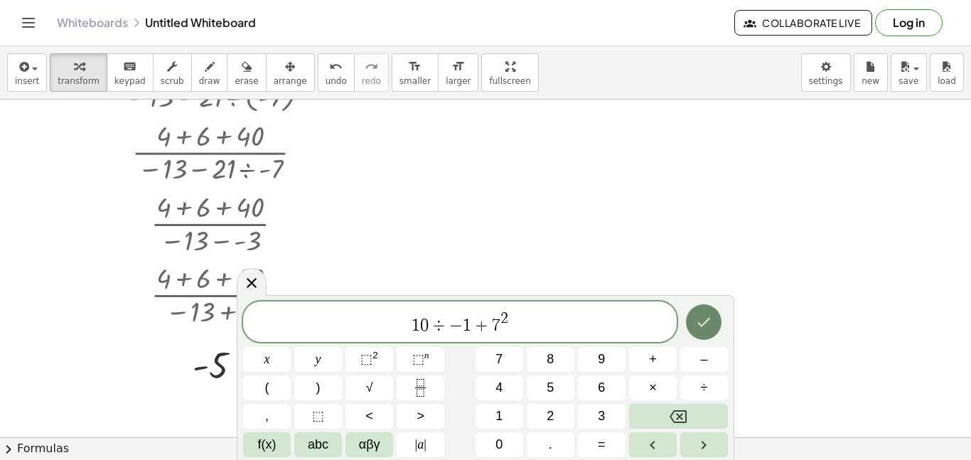
click at [700, 318] on icon "Done" at bounding box center [703, 322] width 17 height 17
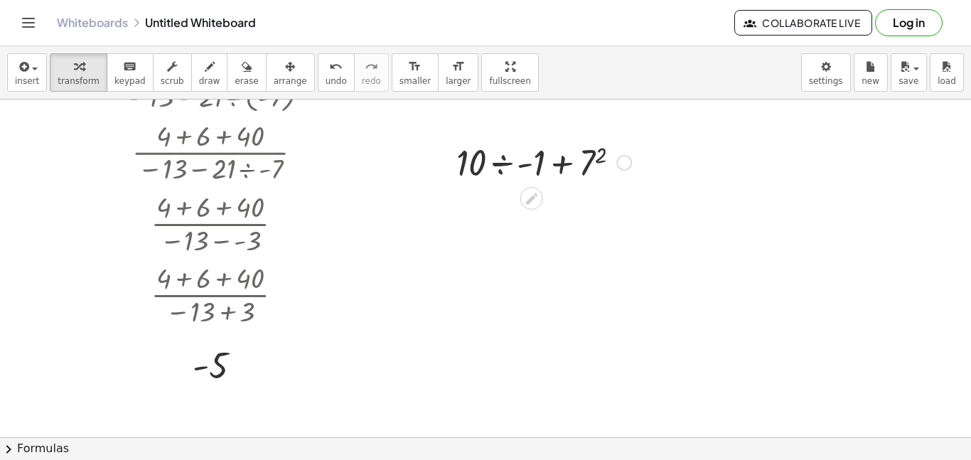
click at [576, 154] on div at bounding box center [543, 161] width 189 height 48
click at [569, 164] on div at bounding box center [543, 161] width 189 height 48
click at [483, 165] on div at bounding box center [543, 161] width 189 height 48
click at [491, 164] on div at bounding box center [543, 161] width 189 height 48
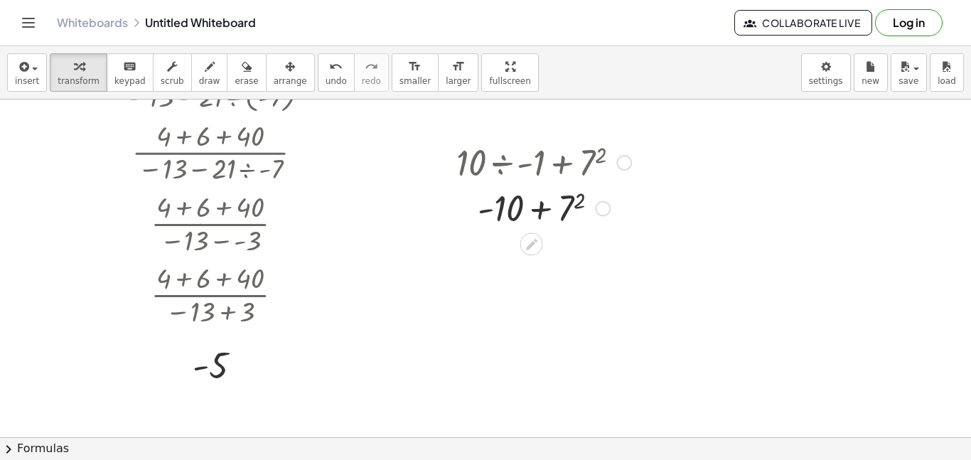
click at [504, 167] on div at bounding box center [543, 161] width 189 height 48
click at [578, 210] on div at bounding box center [543, 210] width 189 height 48
click at [537, 215] on div at bounding box center [543, 210] width 189 height 48
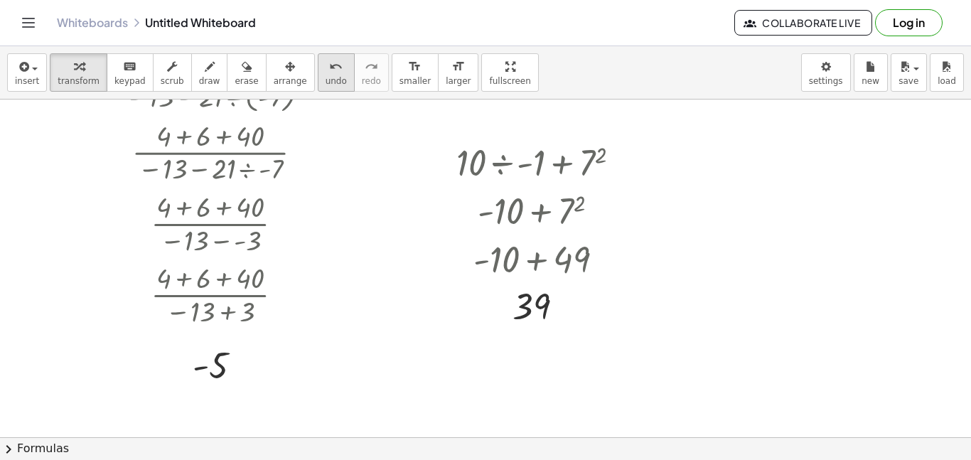
click at [326, 80] on span "undo" at bounding box center [336, 81] width 21 height 10
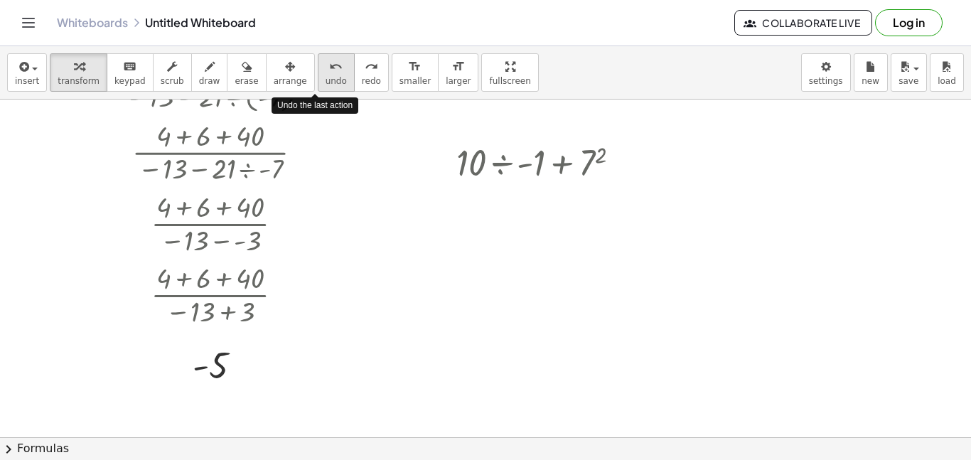
click at [326, 80] on span "undo" at bounding box center [336, 81] width 21 height 10
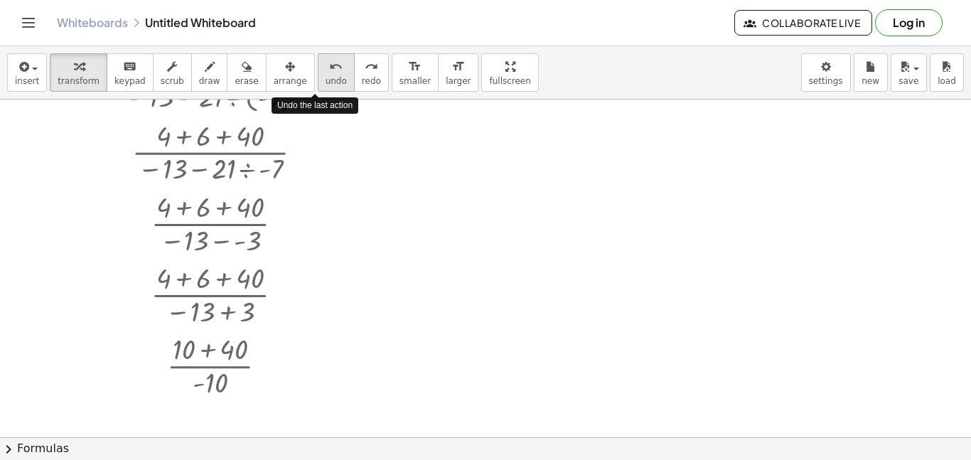
click at [326, 80] on span "undo" at bounding box center [336, 81] width 21 height 10
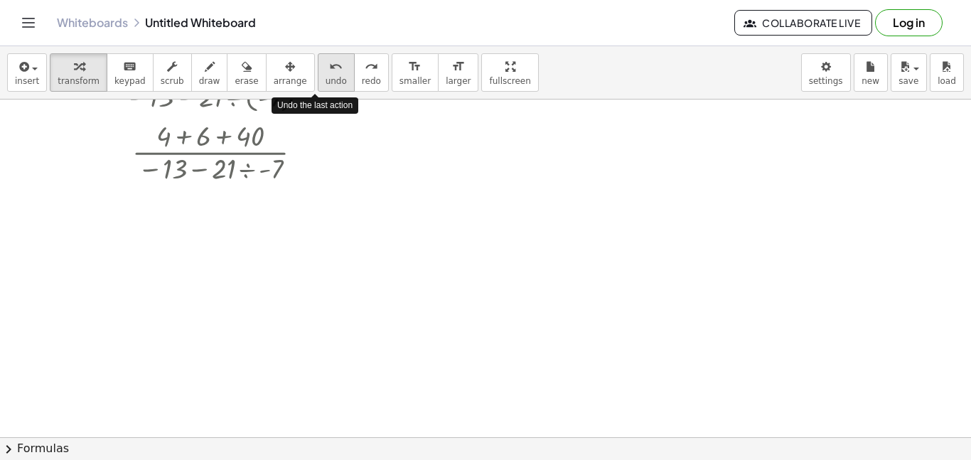
click at [326, 80] on span "undo" at bounding box center [336, 81] width 21 height 10
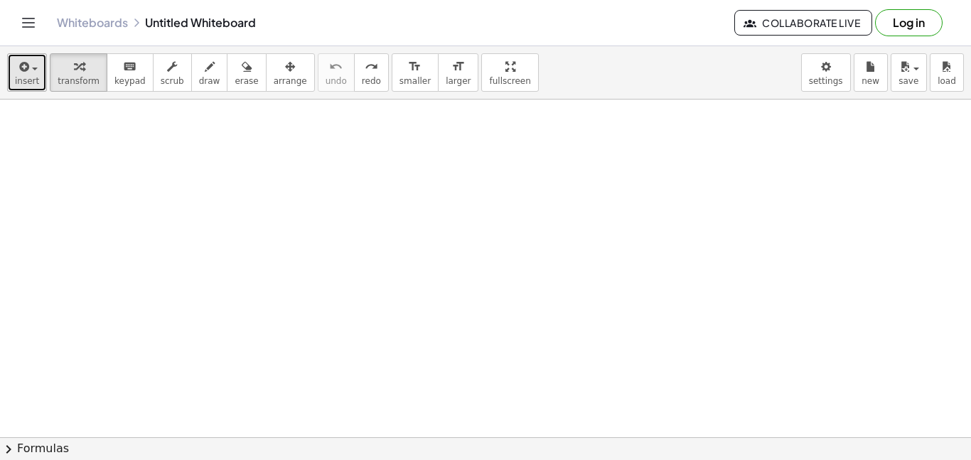
click at [32, 80] on span "insert" at bounding box center [27, 81] width 24 height 10
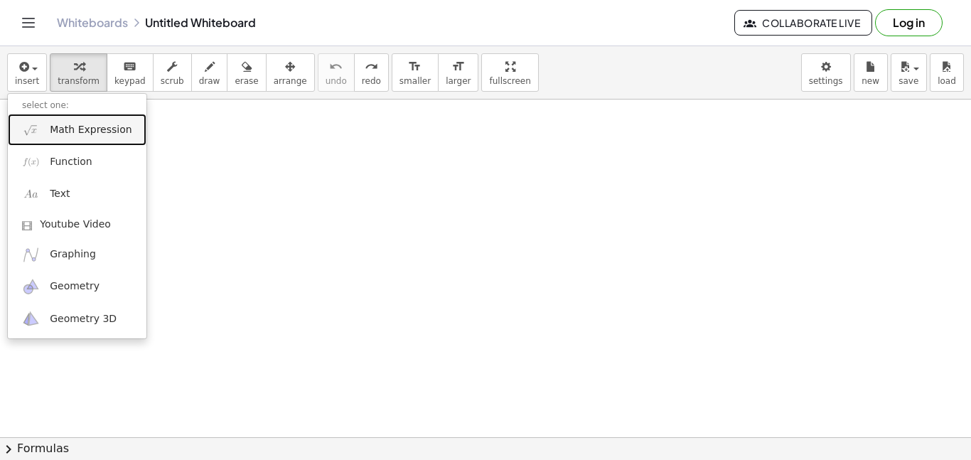
click at [75, 127] on span "Math Expression" at bounding box center [91, 130] width 82 height 14
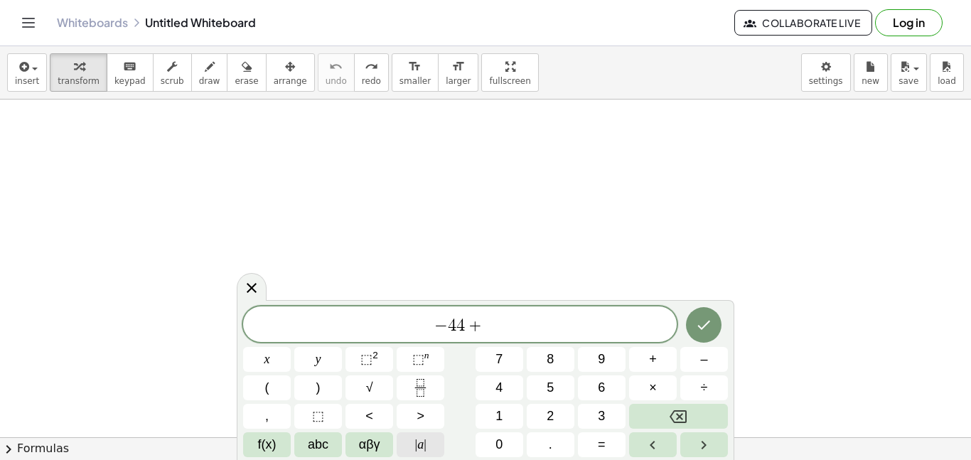
click at [423, 434] on button "| a |" at bounding box center [421, 444] width 48 height 25
click at [419, 441] on span "| a |" at bounding box center [420, 444] width 11 height 19
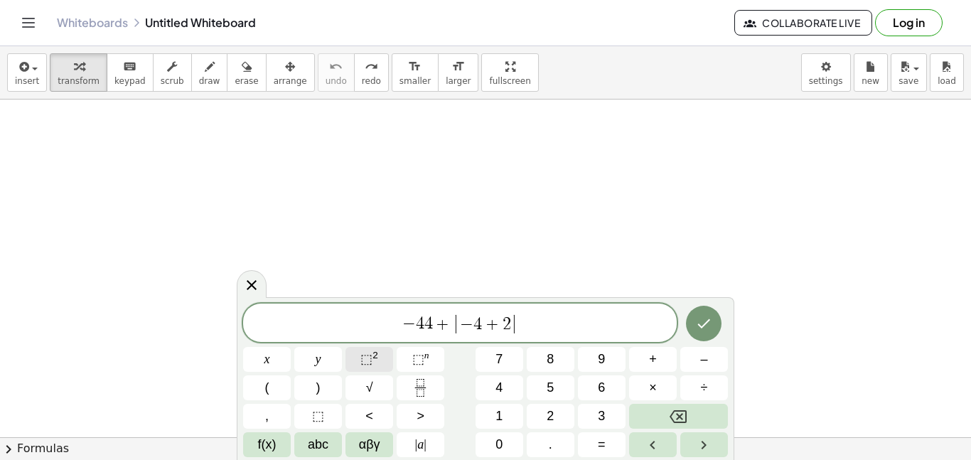
click at [382, 358] on button "⬚ 2" at bounding box center [369, 359] width 48 height 25
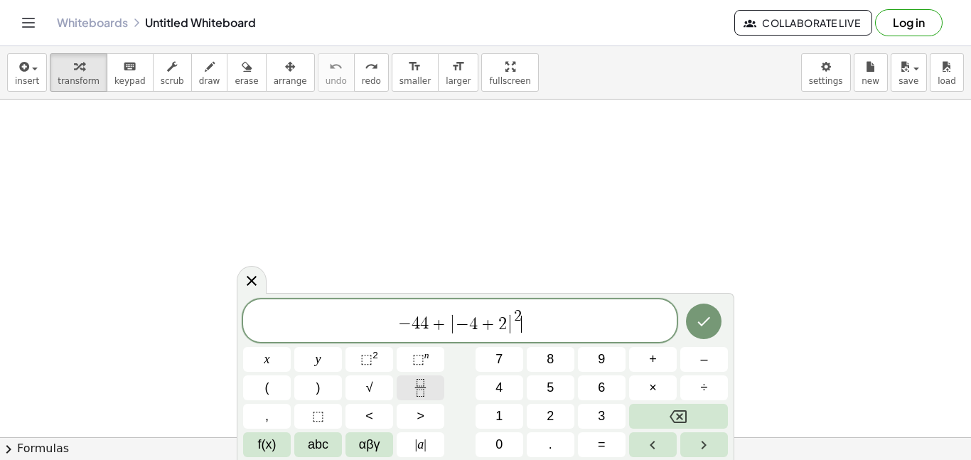
click at [418, 392] on icon "Fraction" at bounding box center [421, 388] width 18 height 18
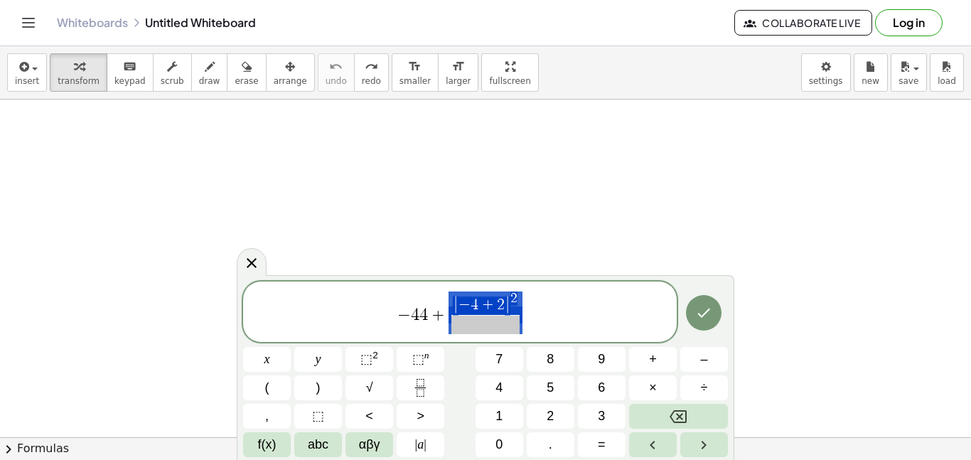
drag, startPoint x: 525, startPoint y: 299, endPoint x: 463, endPoint y: 312, distance: 63.3
click at [463, 312] on span "− 4 4 + | − 4 + 2 | 2 ​" at bounding box center [460, 312] width 434 height 45
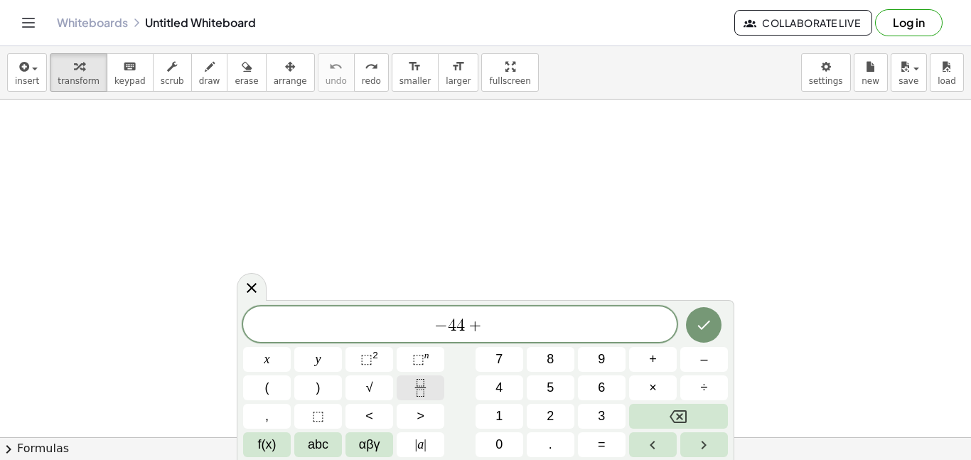
click at [413, 390] on icon "Fraction" at bounding box center [421, 388] width 18 height 18
click at [430, 385] on button "Fraction" at bounding box center [421, 387] width 48 height 25
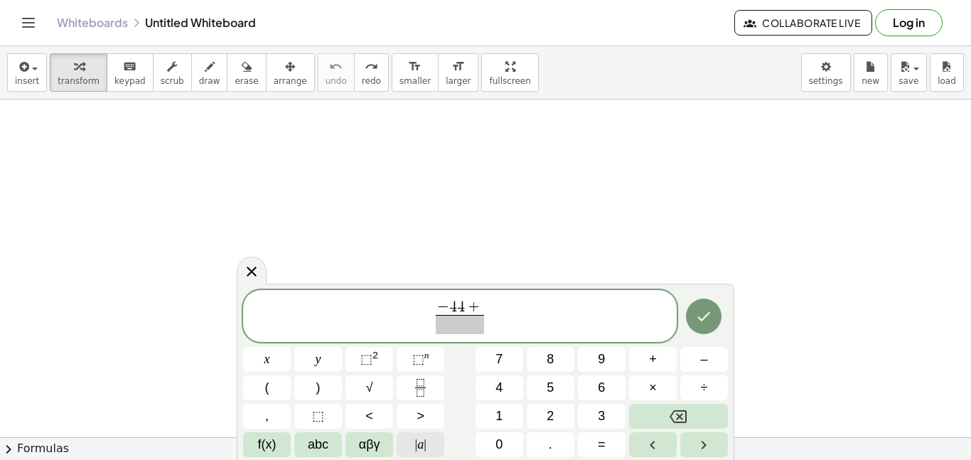
click at [424, 437] on span "|" at bounding box center [425, 444] width 3 height 14
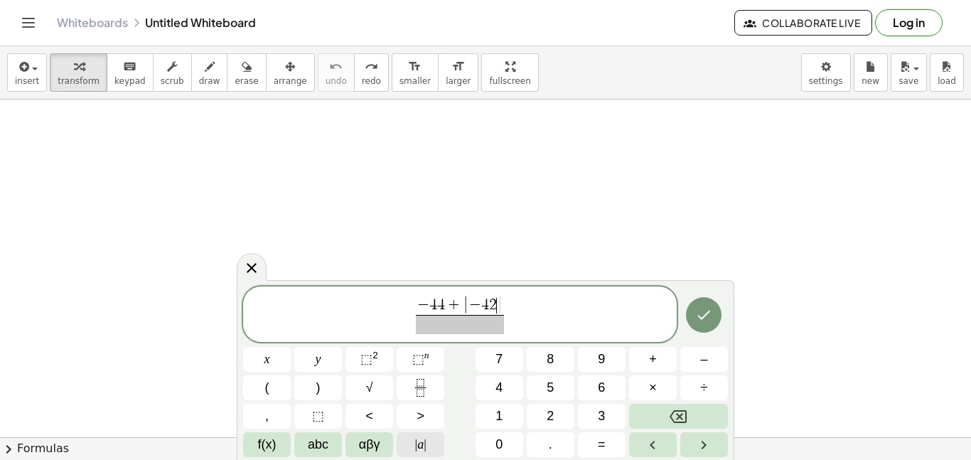
click at [423, 434] on button "| a |" at bounding box center [421, 444] width 48 height 25
click at [659, 409] on button "Backspace" at bounding box center [678, 416] width 99 height 25
click at [420, 439] on span "| a |" at bounding box center [420, 444] width 11 height 19
click at [366, 354] on span "⬚" at bounding box center [366, 359] width 12 height 14
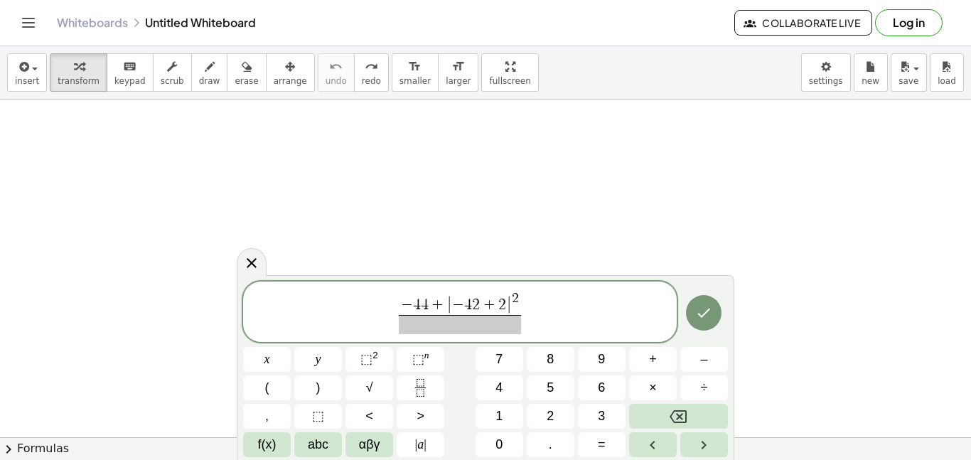
click at [441, 333] on span at bounding box center [460, 324] width 122 height 19
click at [718, 392] on button "÷" at bounding box center [704, 387] width 48 height 25
click at [553, 369] on button "8" at bounding box center [551, 359] width 48 height 25
click at [700, 323] on button "Done" at bounding box center [704, 313] width 36 height 36
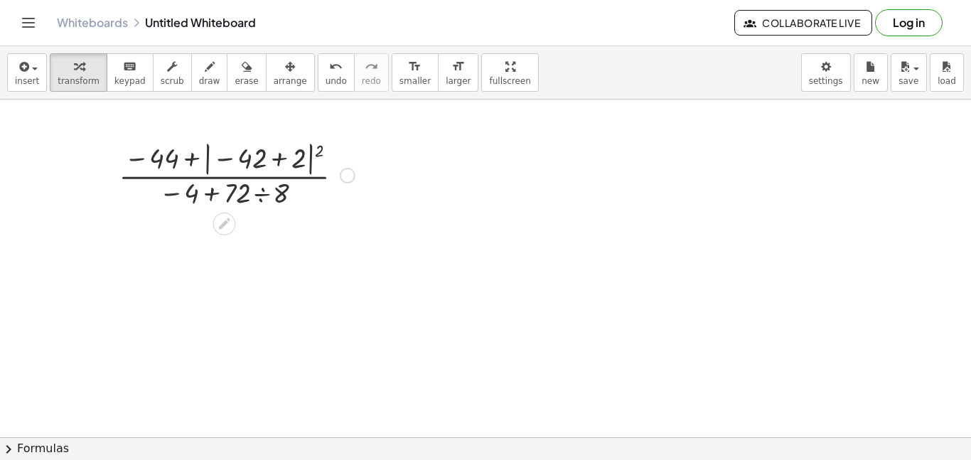
click at [303, 156] on div at bounding box center [237, 174] width 250 height 74
click at [261, 161] on div at bounding box center [236, 174] width 197 height 74
click at [260, 162] on div at bounding box center [237, 174] width 250 height 71
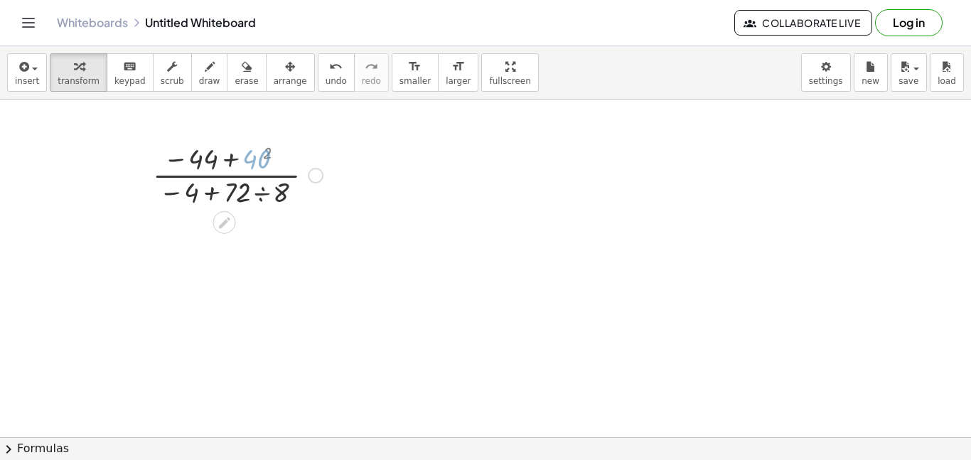
click at [260, 162] on div at bounding box center [237, 174] width 250 height 71
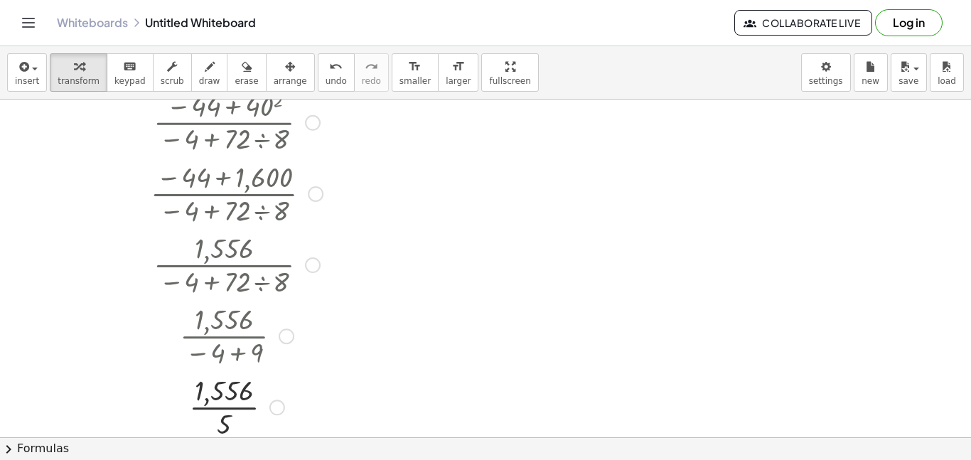
scroll to position [948, 0]
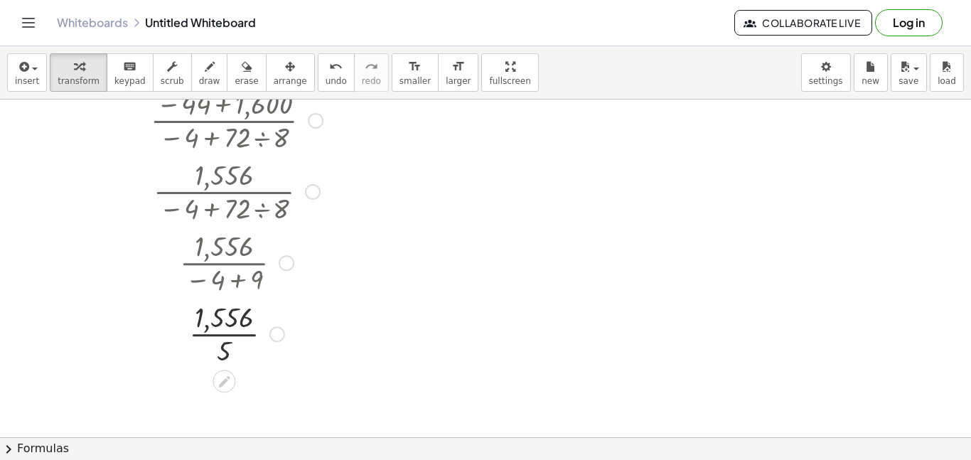
click at [222, 341] on div at bounding box center [237, 332] width 250 height 71
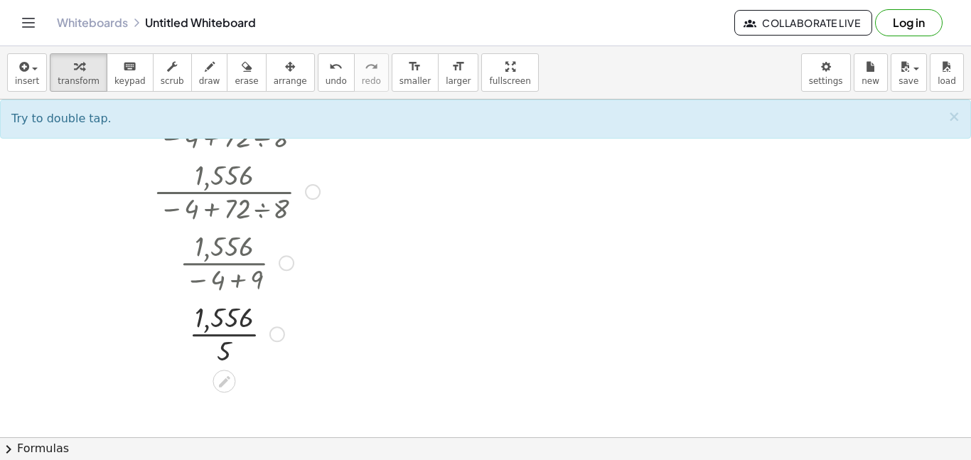
click at [221, 318] on div at bounding box center [237, 332] width 250 height 71
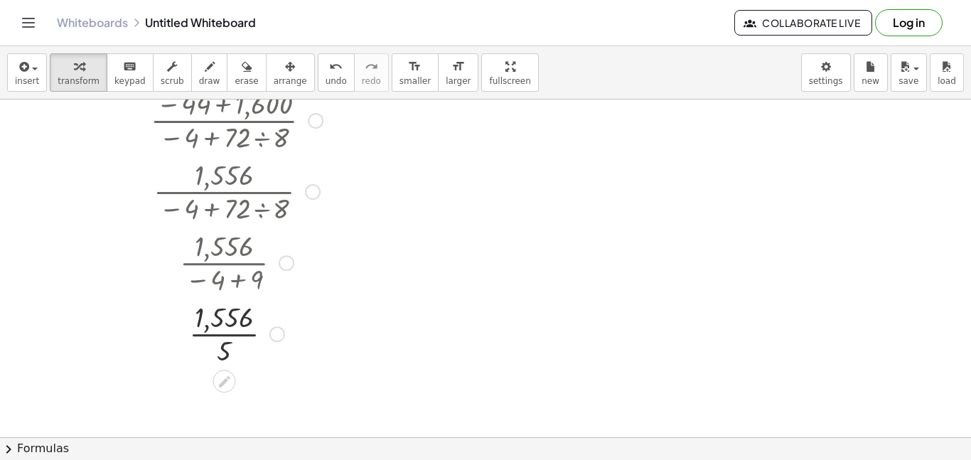
click at [221, 318] on div at bounding box center [237, 332] width 250 height 71
click at [230, 341] on div at bounding box center [237, 332] width 250 height 71
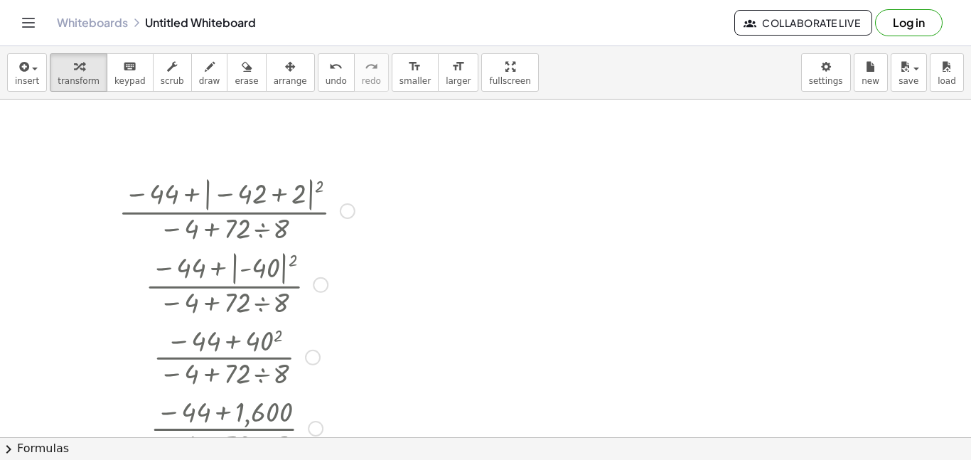
scroll to position [641, 0]
click at [326, 79] on span "undo" at bounding box center [336, 81] width 21 height 10
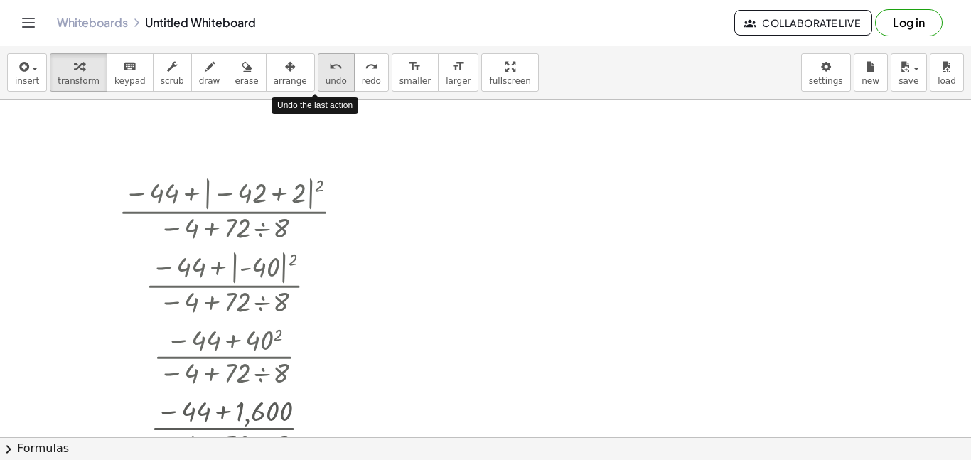
click at [326, 79] on span "undo" at bounding box center [336, 81] width 21 height 10
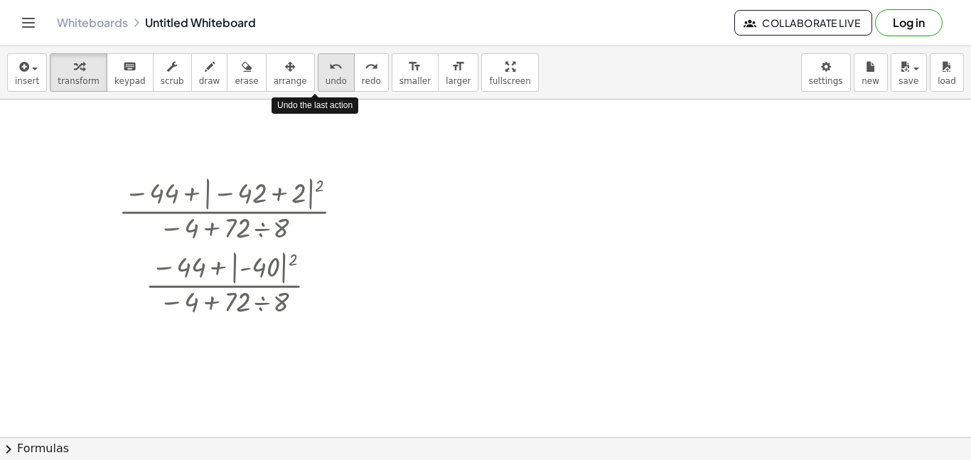
click at [326, 79] on span "undo" at bounding box center [336, 81] width 21 height 10
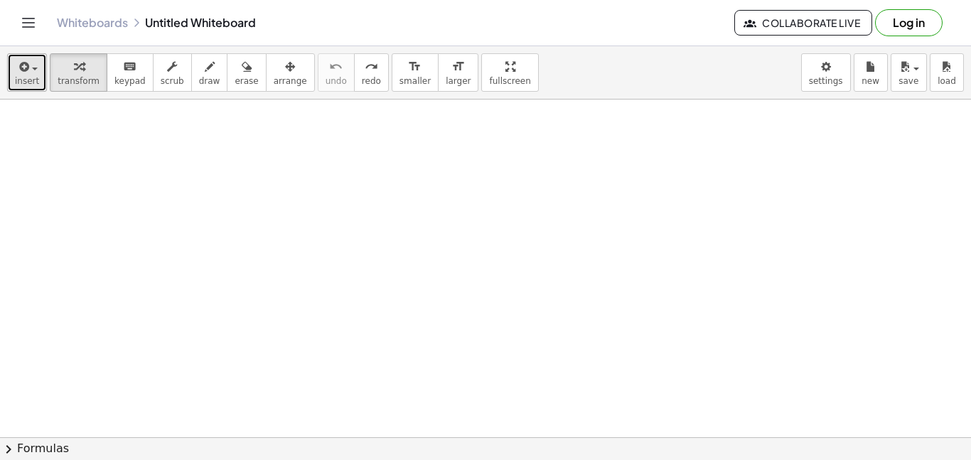
click at [13, 74] on button "insert" at bounding box center [27, 72] width 40 height 38
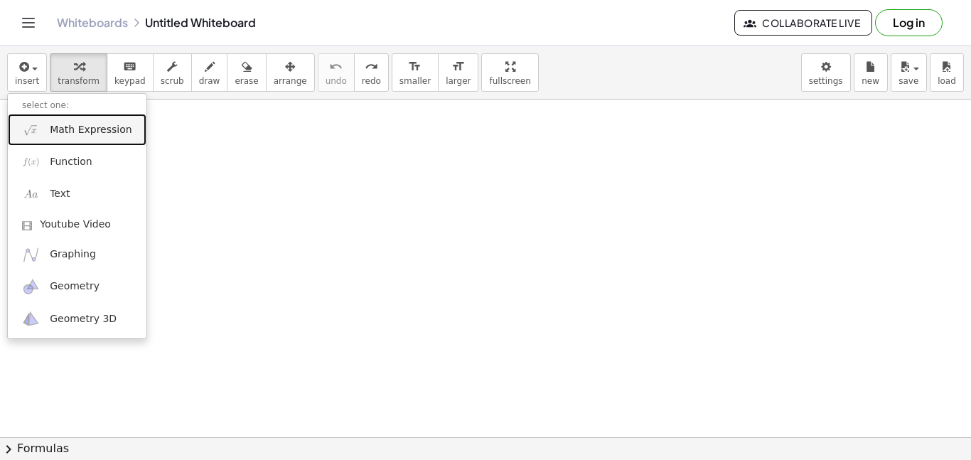
click at [92, 129] on span "Math Expression" at bounding box center [91, 130] width 82 height 14
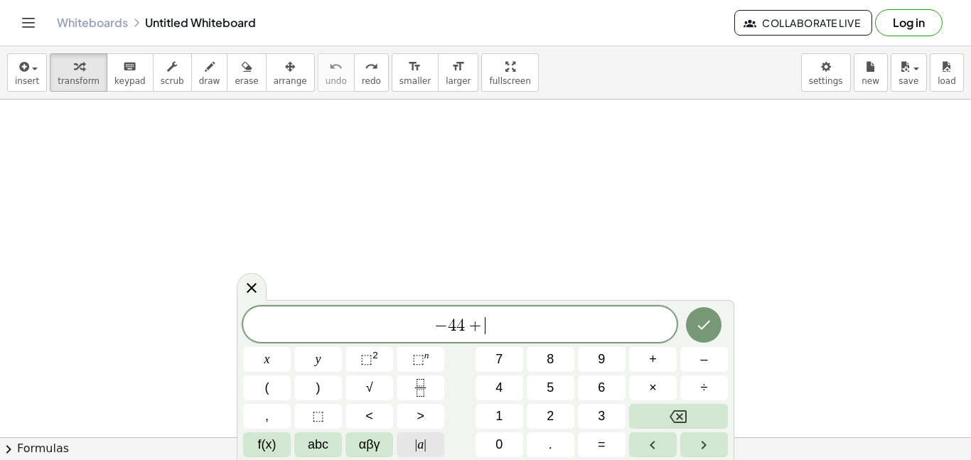
click at [427, 446] on button "| a |" at bounding box center [421, 444] width 48 height 25
click at [436, 441] on button "| a |" at bounding box center [421, 444] width 48 height 25
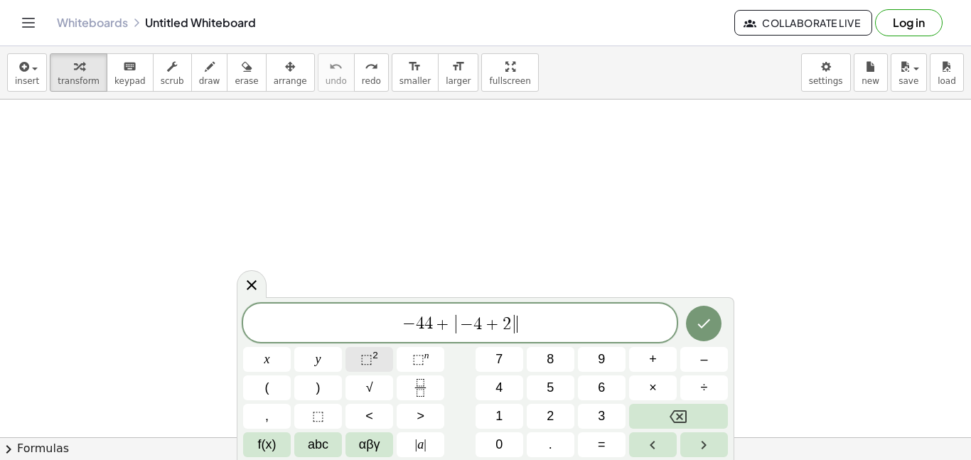
click at [376, 360] on sup "2" at bounding box center [376, 355] width 6 height 11
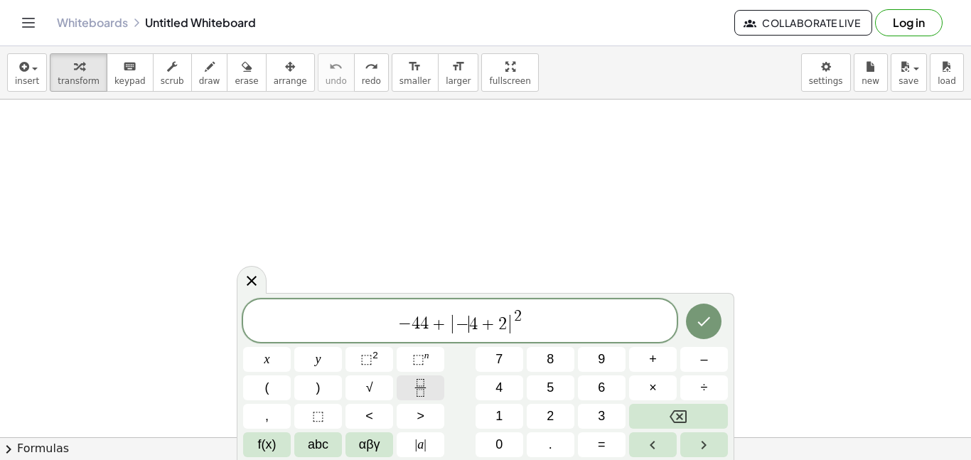
click at [421, 385] on icon "Fraction" at bounding box center [421, 388] width 18 height 18
drag, startPoint x: 392, startPoint y: 321, endPoint x: 648, endPoint y: 321, distance: 256.6
click at [648, 321] on span "− 4 4 + | − 4 + 2 | 2" at bounding box center [460, 322] width 434 height 28
click at [433, 381] on button "Fraction" at bounding box center [421, 387] width 48 height 25
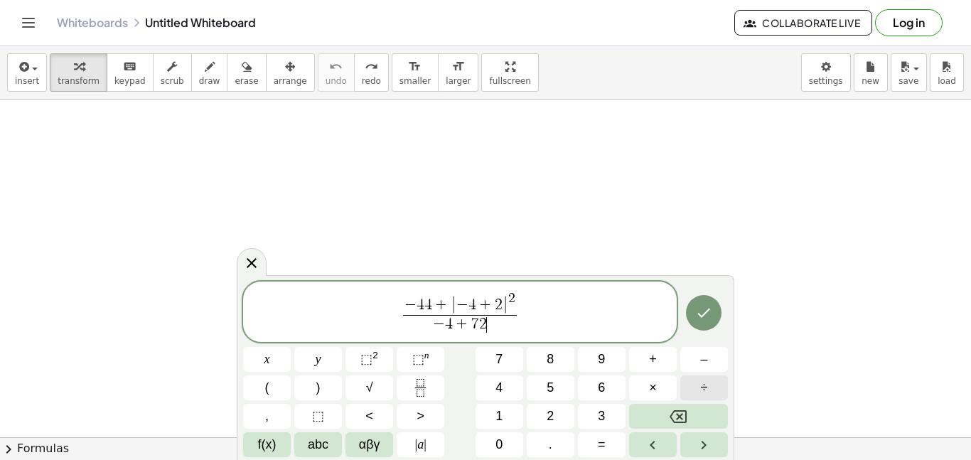
click at [697, 386] on button "÷" at bounding box center [704, 387] width 48 height 25
click at [556, 360] on button "8" at bounding box center [551, 359] width 48 height 25
click at [691, 321] on button "Done" at bounding box center [704, 313] width 36 height 36
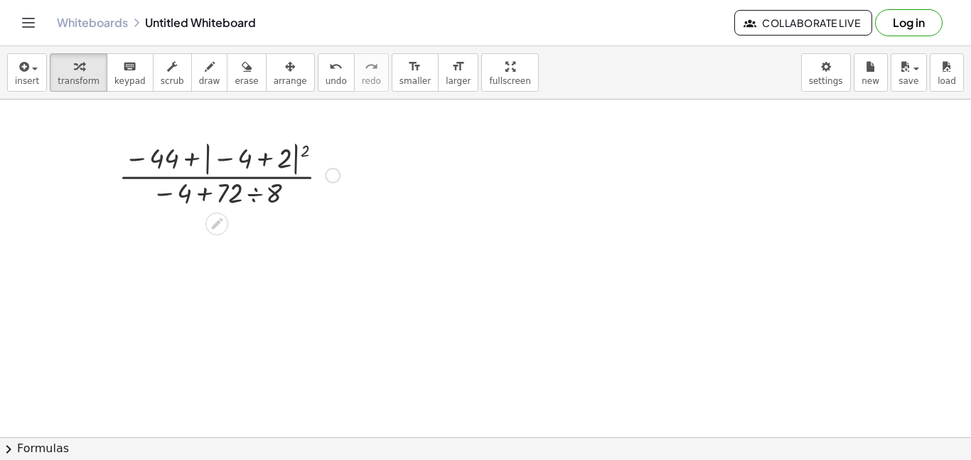
click at [219, 161] on div at bounding box center [229, 174] width 235 height 74
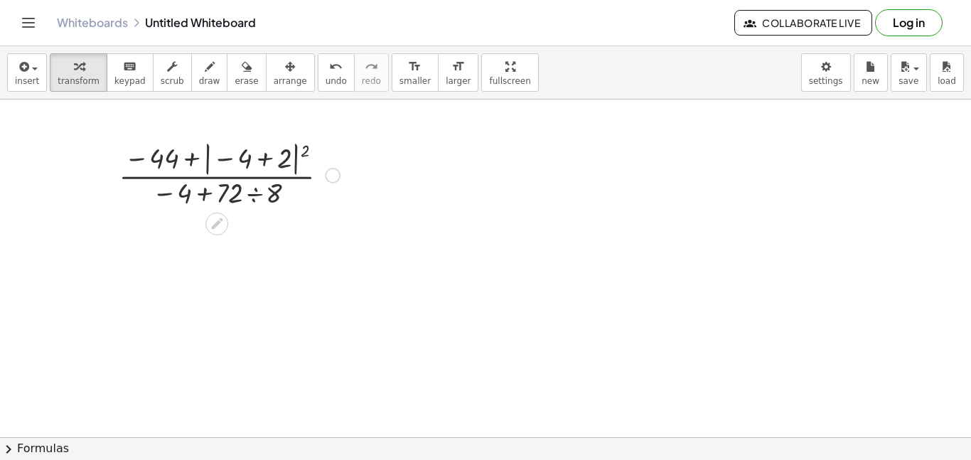
click at [219, 161] on div at bounding box center [229, 174] width 235 height 74
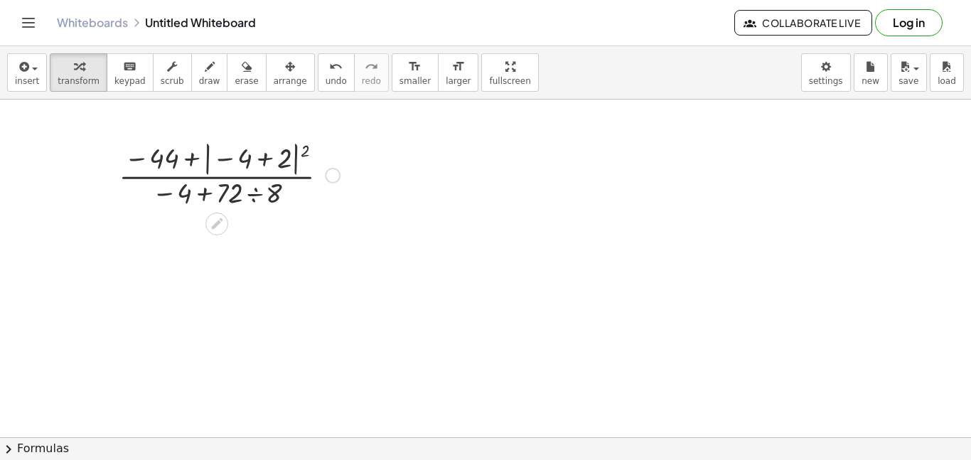
click at [219, 161] on div at bounding box center [229, 174] width 235 height 74
click at [240, 160] on div at bounding box center [229, 174] width 235 height 74
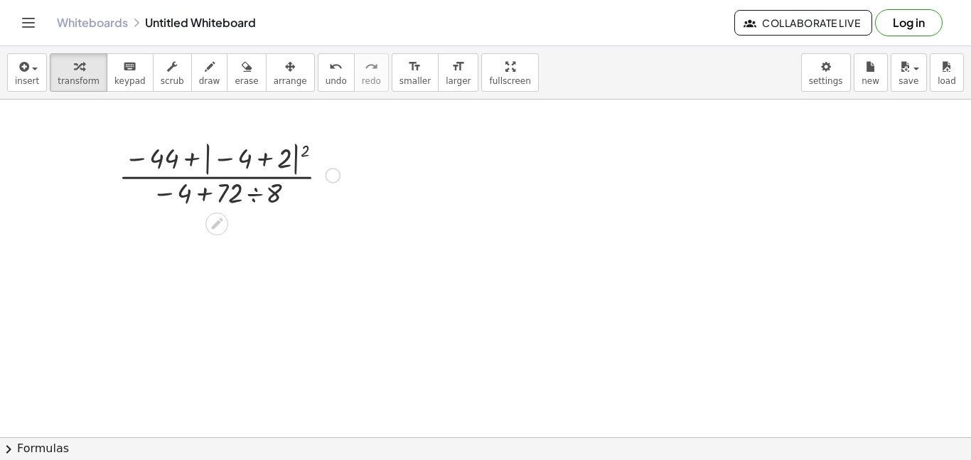
click at [306, 178] on div at bounding box center [229, 174] width 235 height 74
click at [271, 188] on div at bounding box center [229, 174] width 235 height 74
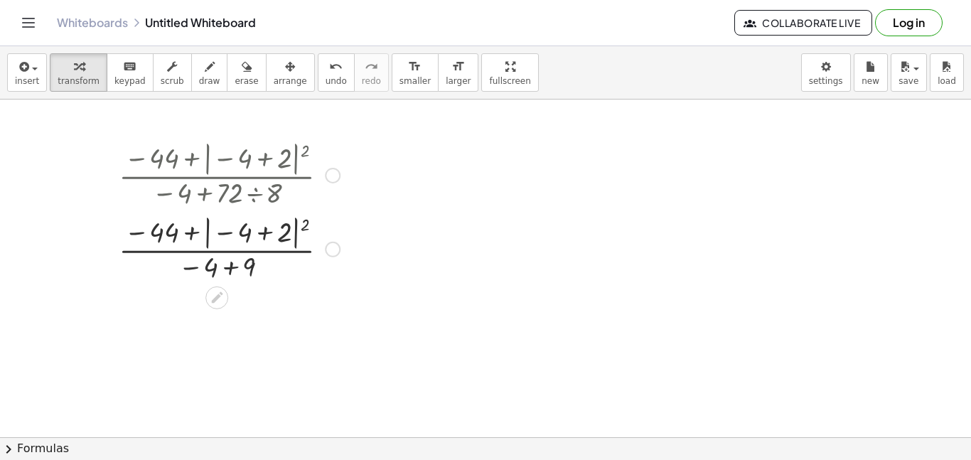
click at [239, 262] on div at bounding box center [229, 248] width 235 height 74
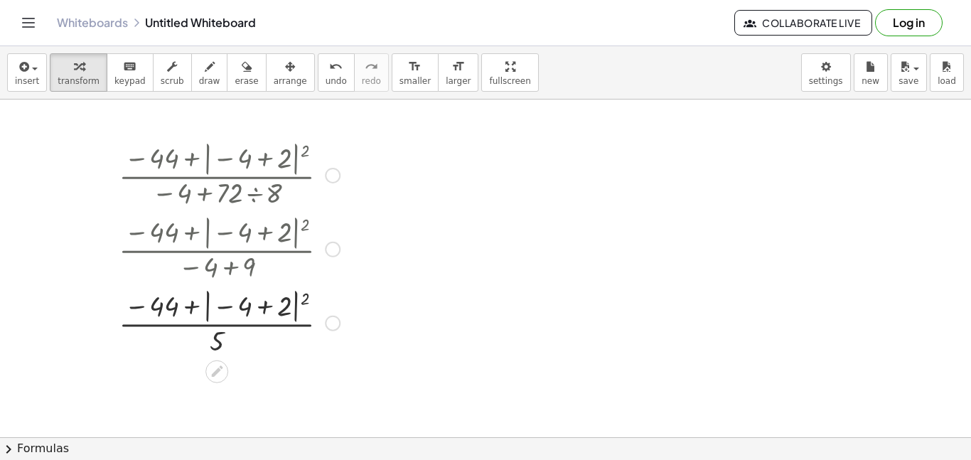
click at [204, 327] on div at bounding box center [229, 322] width 235 height 74
click at [218, 312] on div at bounding box center [229, 322] width 235 height 74
click at [227, 307] on div at bounding box center [229, 322] width 235 height 74
click at [305, 294] on div at bounding box center [229, 322] width 235 height 74
click at [215, 334] on div at bounding box center [229, 322] width 235 height 74
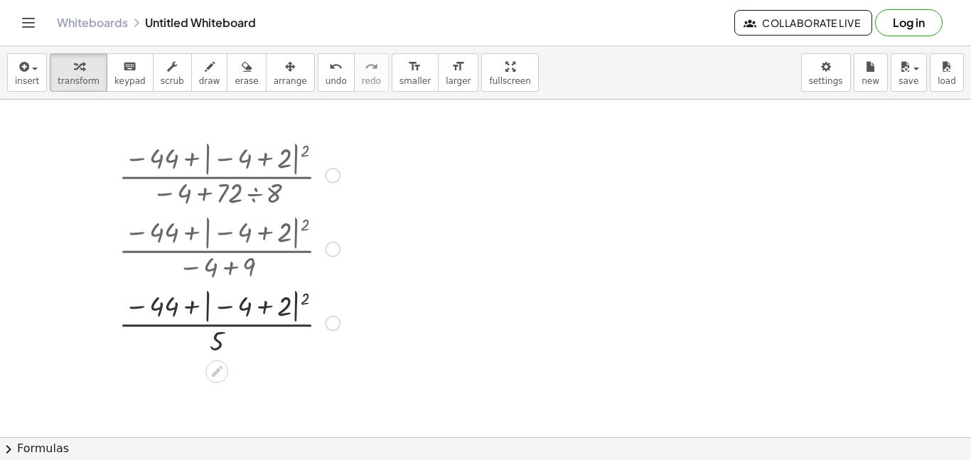
click at [161, 317] on div at bounding box center [229, 322] width 235 height 74
click at [177, 309] on div at bounding box center [229, 322] width 235 height 74
click at [213, 310] on div at bounding box center [229, 322] width 235 height 74
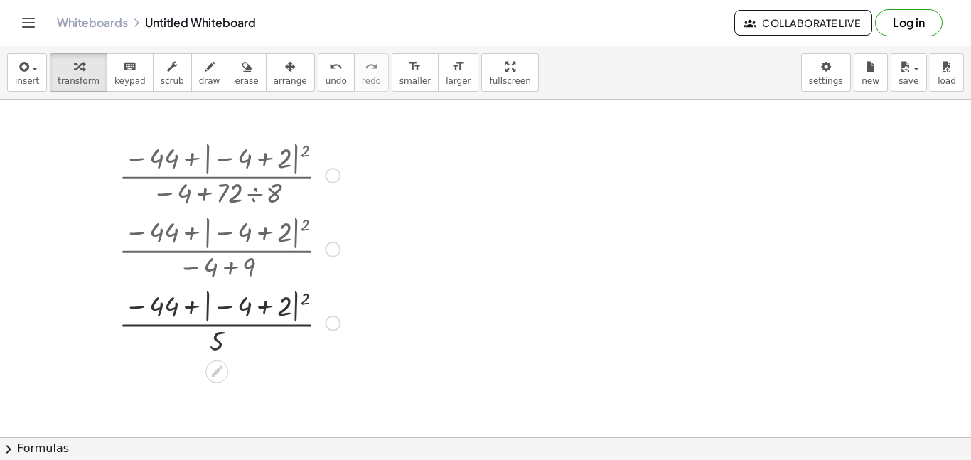
click at [213, 310] on div at bounding box center [229, 322] width 235 height 74
click at [279, 318] on div at bounding box center [229, 322] width 235 height 74
click at [256, 309] on div at bounding box center [229, 322] width 235 height 74
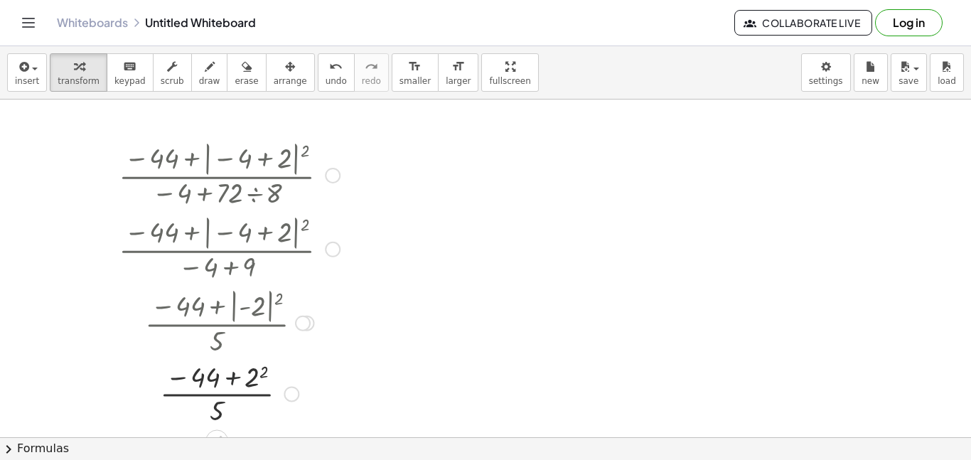
click at [217, 176] on div "· ( − 44 + | − 4 + 2 | 2 ) · ( − 4 + · 72 ÷ 8 ) · ( − 44 + | − 4 + 2 | 2 ) · ( …" at bounding box center [217, 176] width 0 height 0
click at [219, 381] on div at bounding box center [229, 394] width 235 height 71
click at [217, 406] on div at bounding box center [229, 394] width 235 height 71
click at [249, 383] on div at bounding box center [229, 394] width 235 height 71
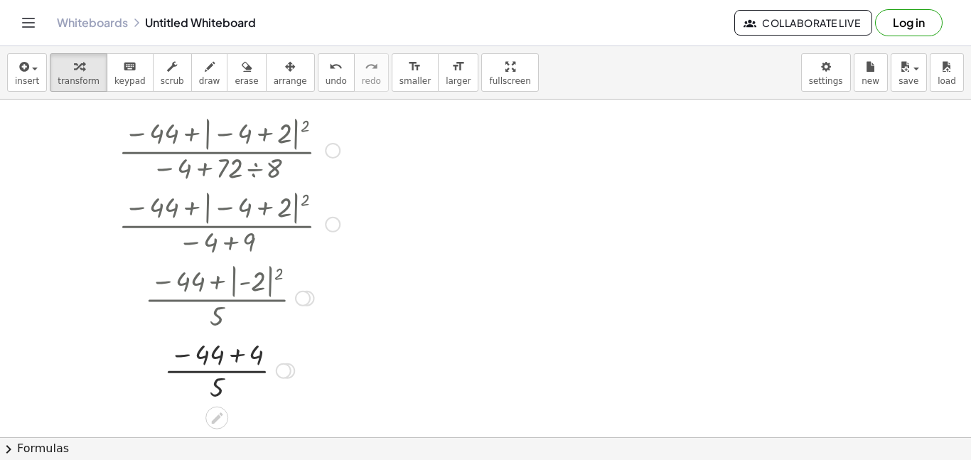
click at [208, 363] on div at bounding box center [229, 369] width 235 height 71
click at [223, 358] on div at bounding box center [229, 369] width 235 height 71
click at [245, 353] on div at bounding box center [229, 369] width 235 height 71
click at [215, 373] on div at bounding box center [229, 369] width 235 height 71
click at [29, 69] on span "button" at bounding box center [30, 68] width 3 height 10
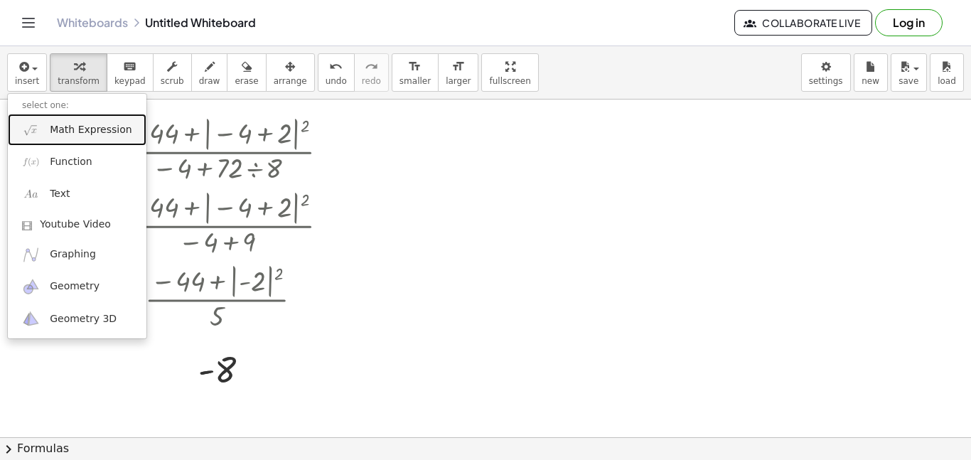
click at [69, 121] on link "Math Expression" at bounding box center [77, 130] width 139 height 32
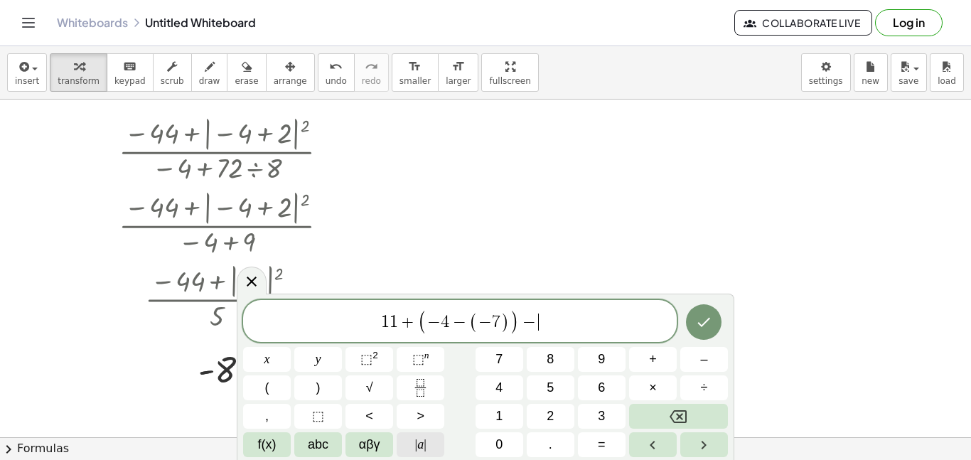
click at [420, 442] on span "| a |" at bounding box center [420, 444] width 11 height 19
click at [417, 439] on span "| a |" at bounding box center [420, 444] width 11 height 19
click at [418, 436] on span "| a |" at bounding box center [420, 444] width 11 height 19
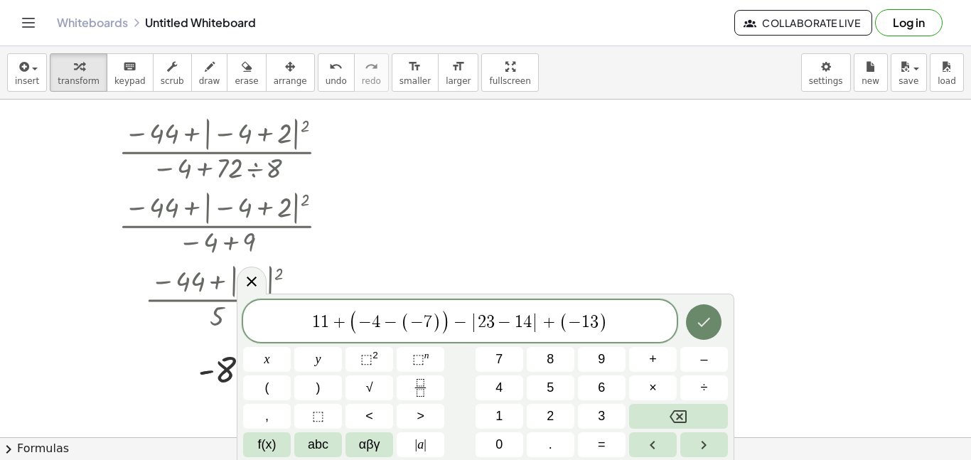
click at [695, 317] on icon "Done" at bounding box center [703, 322] width 17 height 17
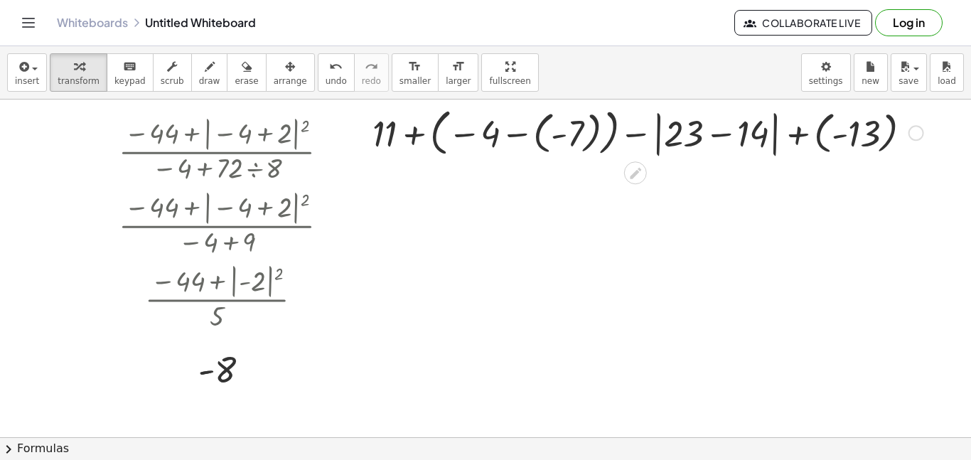
click at [659, 109] on div at bounding box center [647, 132] width 565 height 58
click at [620, 118] on div at bounding box center [647, 132] width 565 height 58
click at [557, 138] on div at bounding box center [647, 132] width 565 height 58
click at [558, 138] on div at bounding box center [647, 132] width 513 height 54
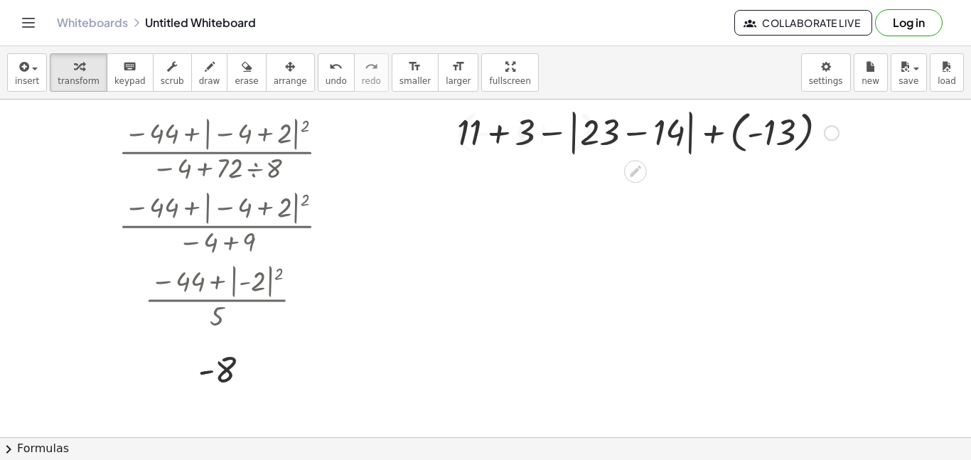
click at [636, 133] on div "+ 11 + ( − 4 − ( - 7 ) ) − | + 23 − 14 | + ( - 13 ) + 3 + 11 + ( − 4 − ( - 7 ) …" at bounding box center [636, 133] width 0 height 0
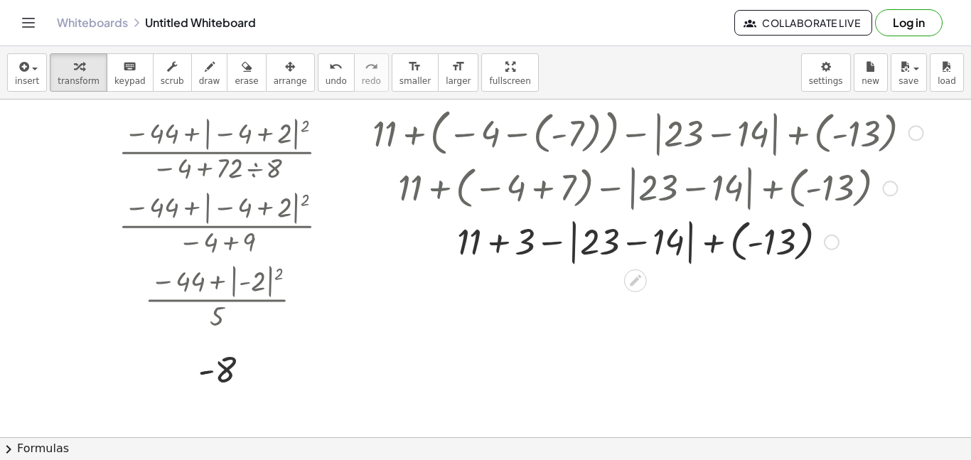
click at [739, 235] on div at bounding box center [647, 241] width 565 height 54
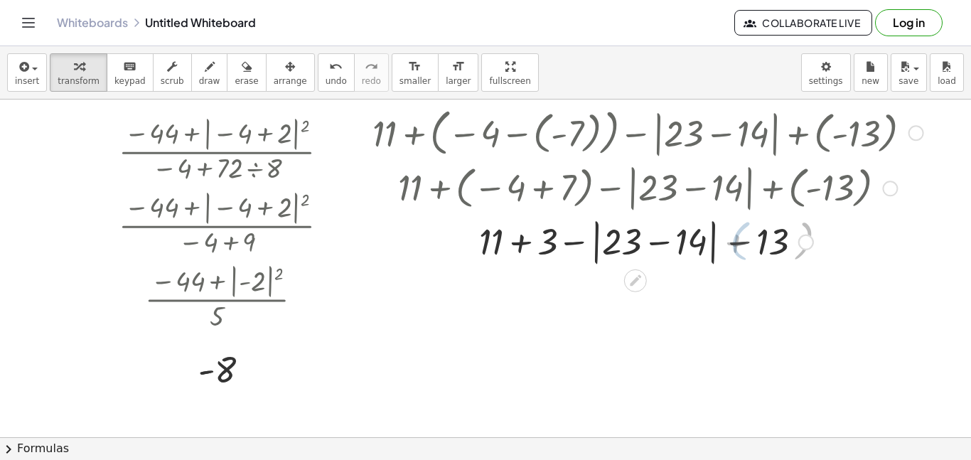
click at [707, 243] on div at bounding box center [647, 241] width 565 height 54
click at [707, 243] on div at bounding box center [647, 241] width 565 height 52
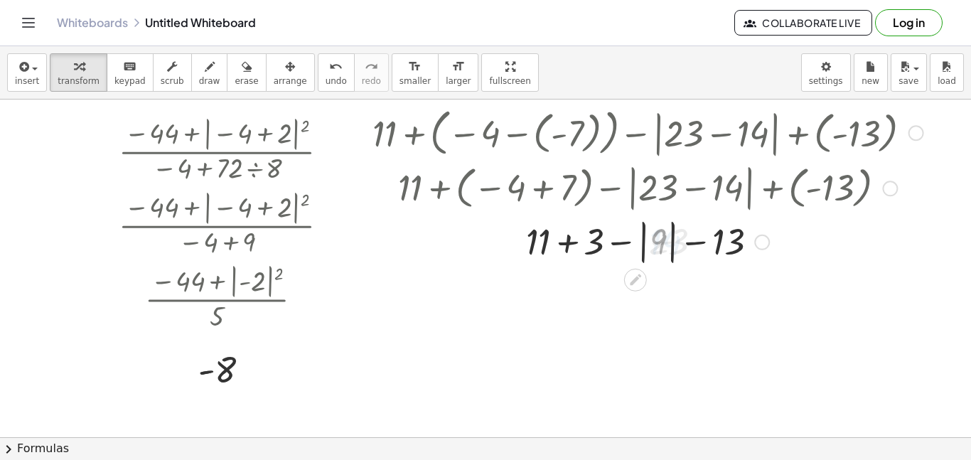
click at [707, 245] on div at bounding box center [647, 241] width 565 height 52
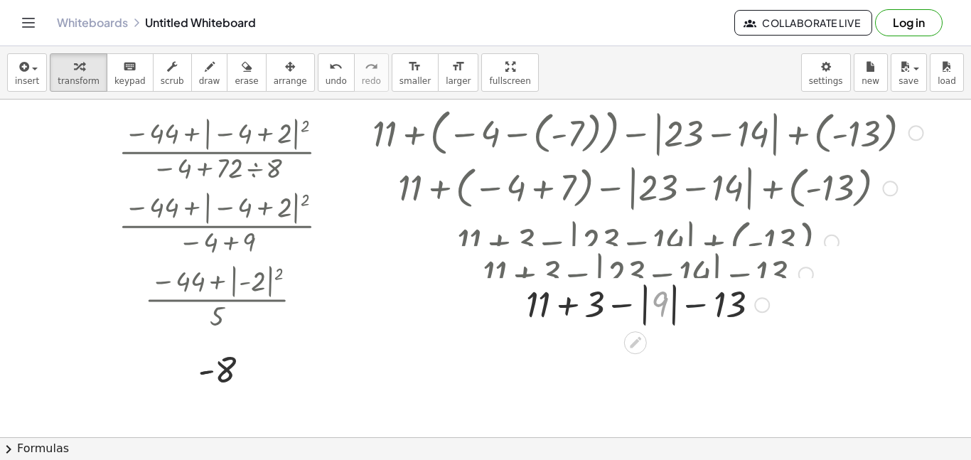
click at [707, 245] on div at bounding box center [648, 241] width 616 height 54
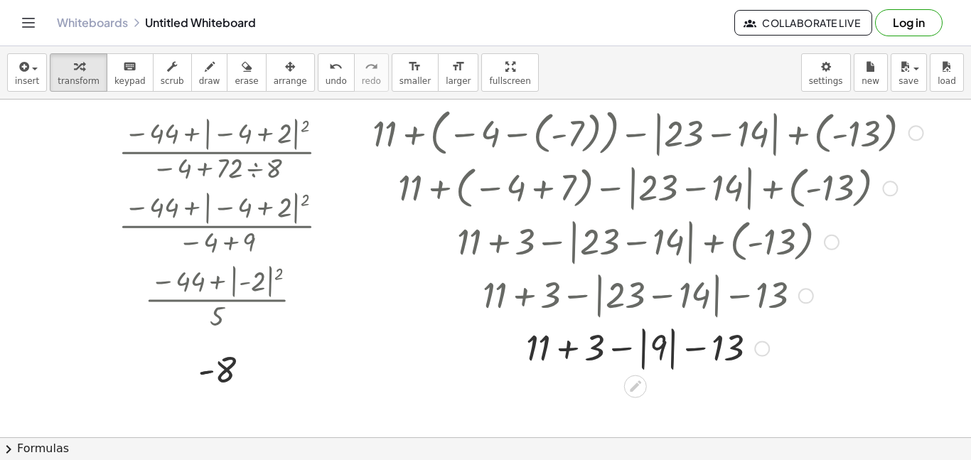
click at [592, 358] on div at bounding box center [647, 347] width 565 height 52
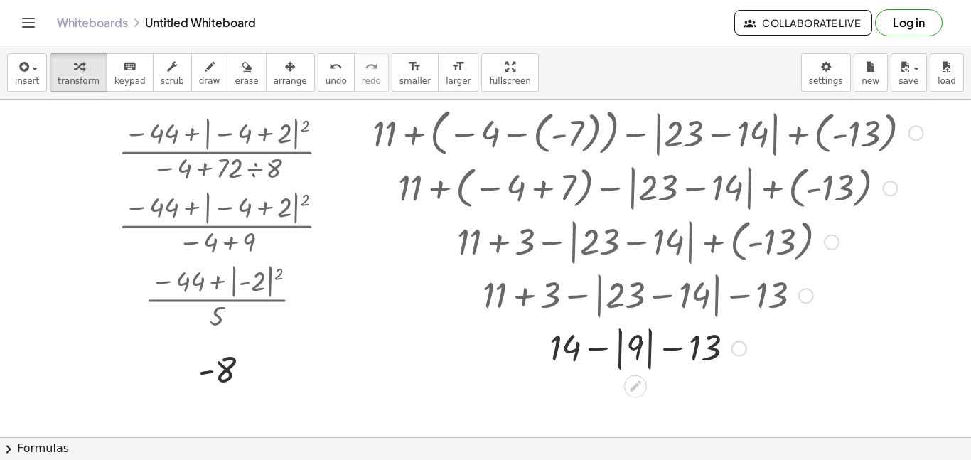
click at [604, 356] on div at bounding box center [647, 347] width 565 height 52
click at [621, 351] on div at bounding box center [647, 347] width 565 height 52
click at [674, 347] on div at bounding box center [647, 347] width 565 height 48
click at [673, 348] on div at bounding box center [647, 347] width 565 height 48
click at [636, 133] on div "+ 11 + ( − 4 − ( - 7 ) ) − | + 23 − 14 | + ( - 13 ) + 11 + ( − 4 + 7 ) − | + 23…" at bounding box center [636, 133] width 0 height 0
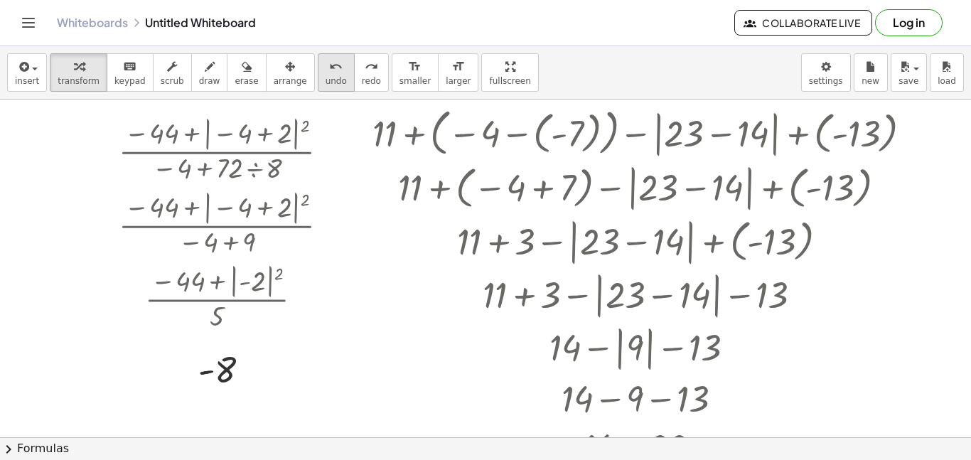
click at [329, 68] on icon "undo" at bounding box center [336, 66] width 14 height 17
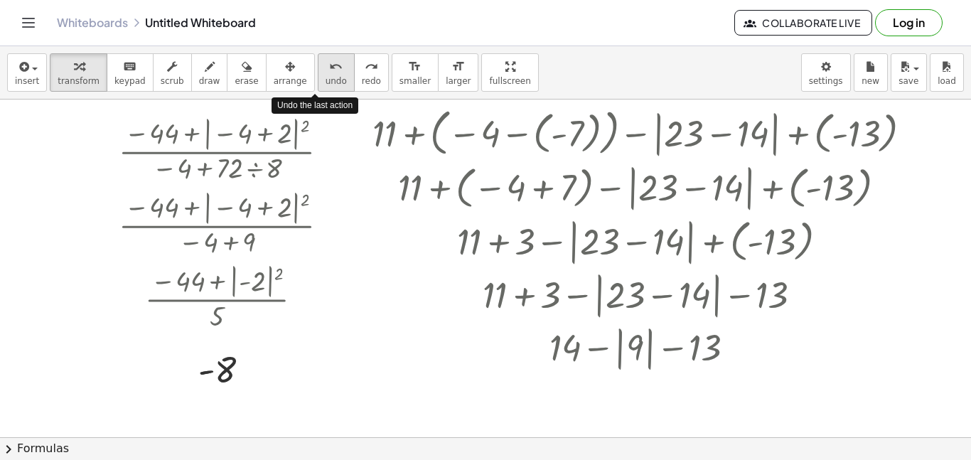
click at [329, 68] on icon "undo" at bounding box center [336, 66] width 14 height 17
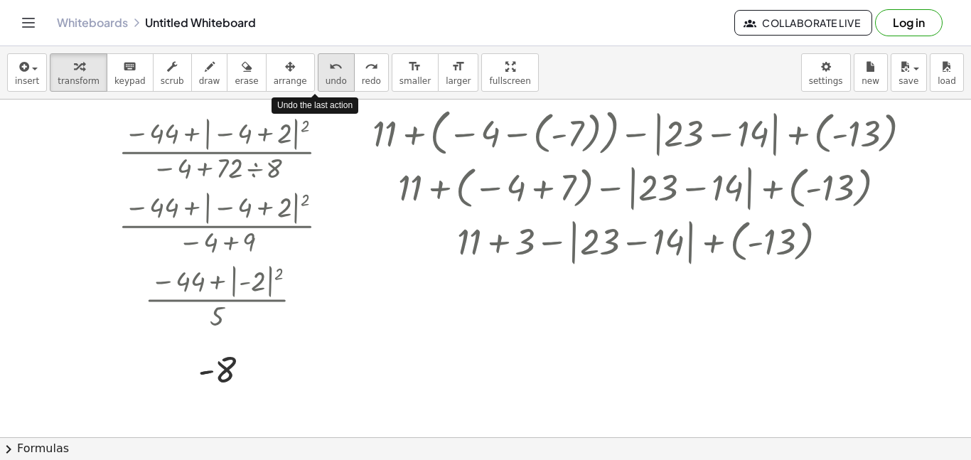
click at [329, 68] on icon "undo" at bounding box center [336, 66] width 14 height 17
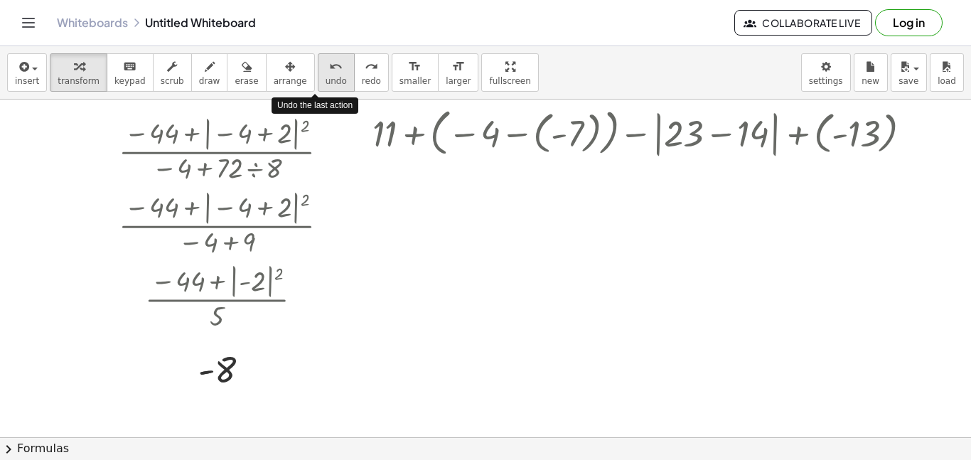
click at [329, 68] on icon "undo" at bounding box center [336, 66] width 14 height 17
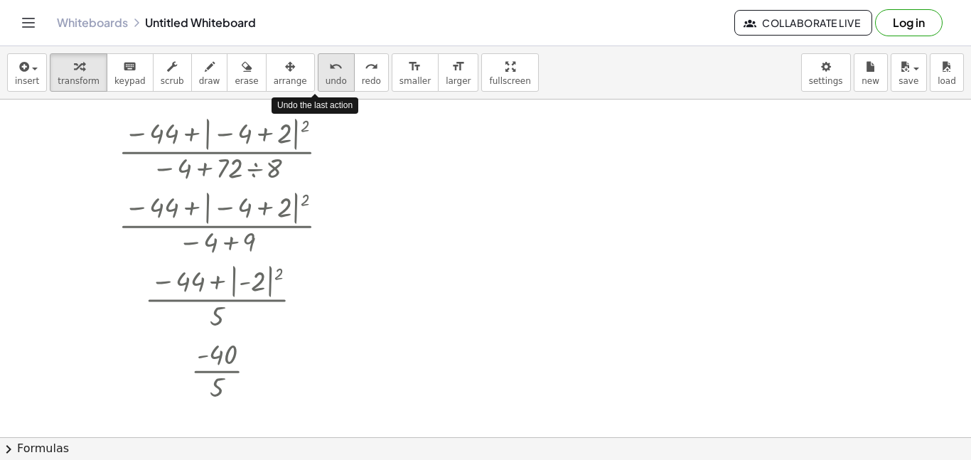
click at [329, 68] on icon "undo" at bounding box center [336, 66] width 14 height 17
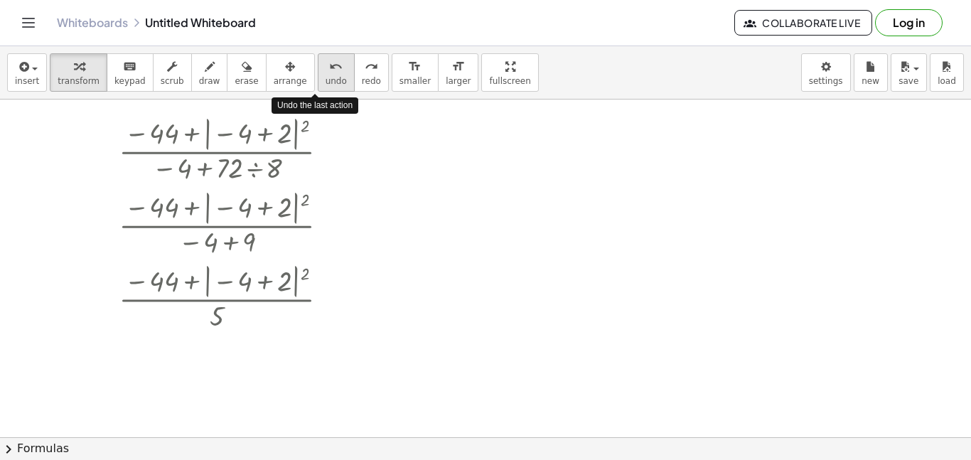
click at [329, 68] on icon "undo" at bounding box center [336, 66] width 14 height 17
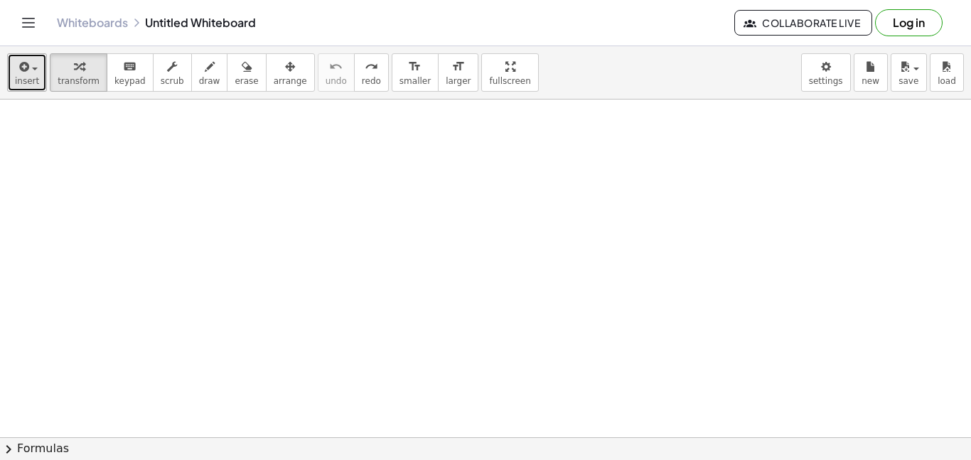
click at [16, 77] on span "insert" at bounding box center [27, 81] width 24 height 10
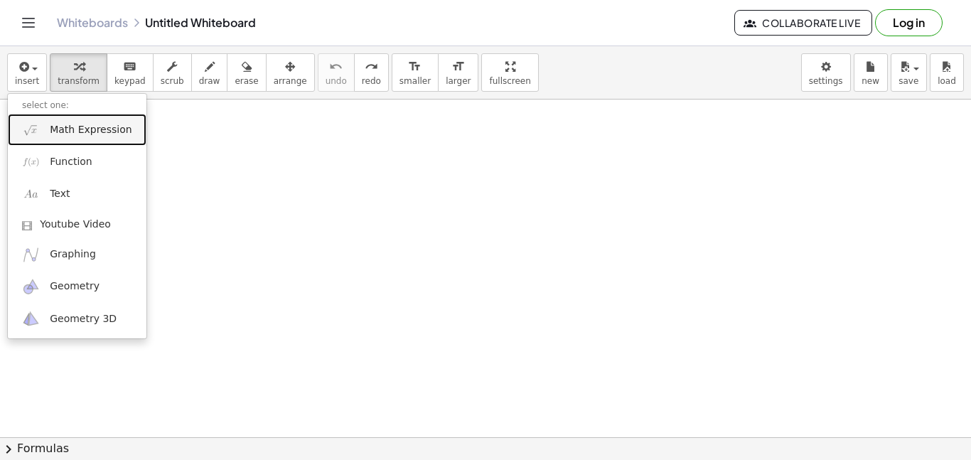
click at [111, 141] on link "Math Expression" at bounding box center [77, 130] width 139 height 32
